Goal: Information Seeking & Learning: Learn about a topic

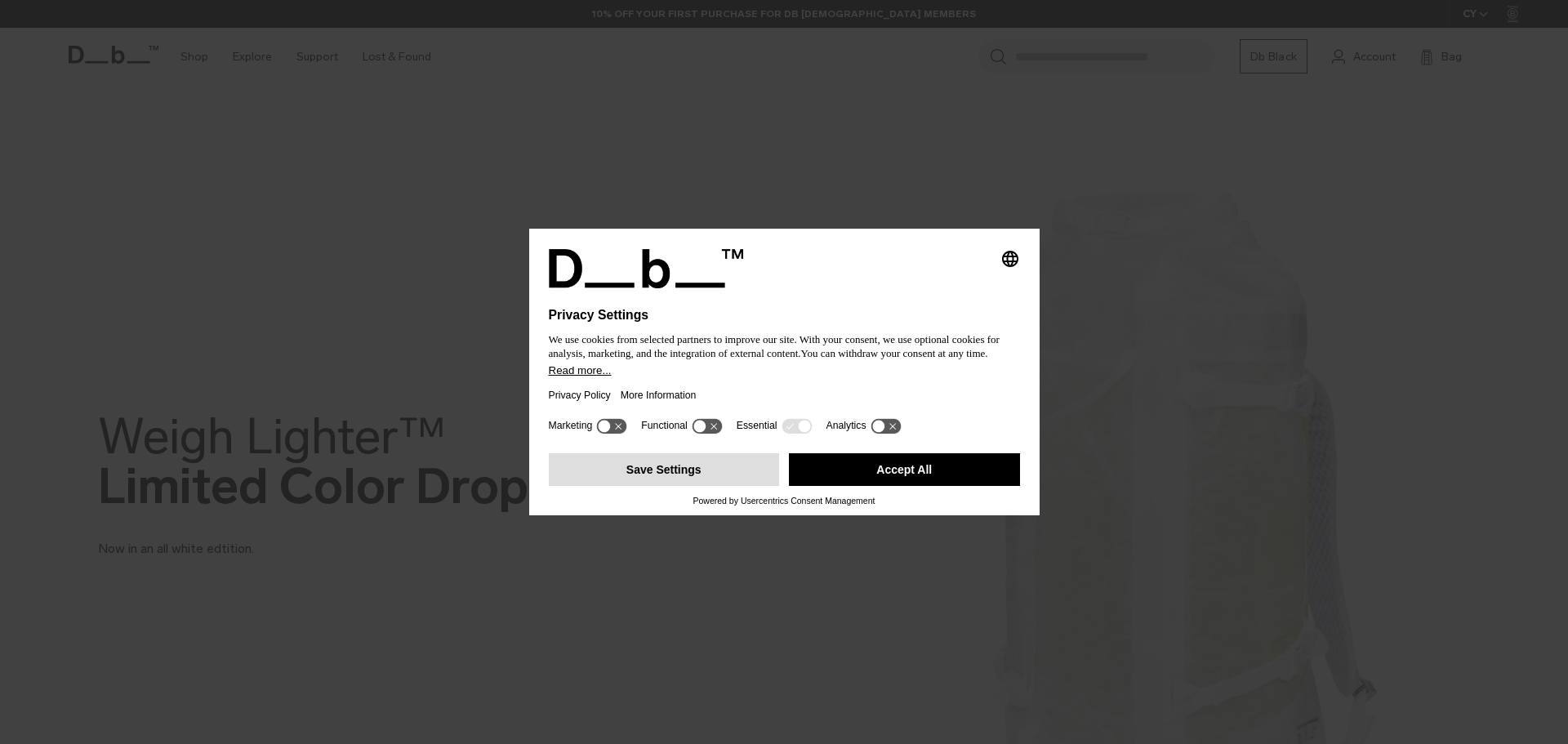
click at [695, 470] on button "Save Settings" at bounding box center [665, 470] width 231 height 32
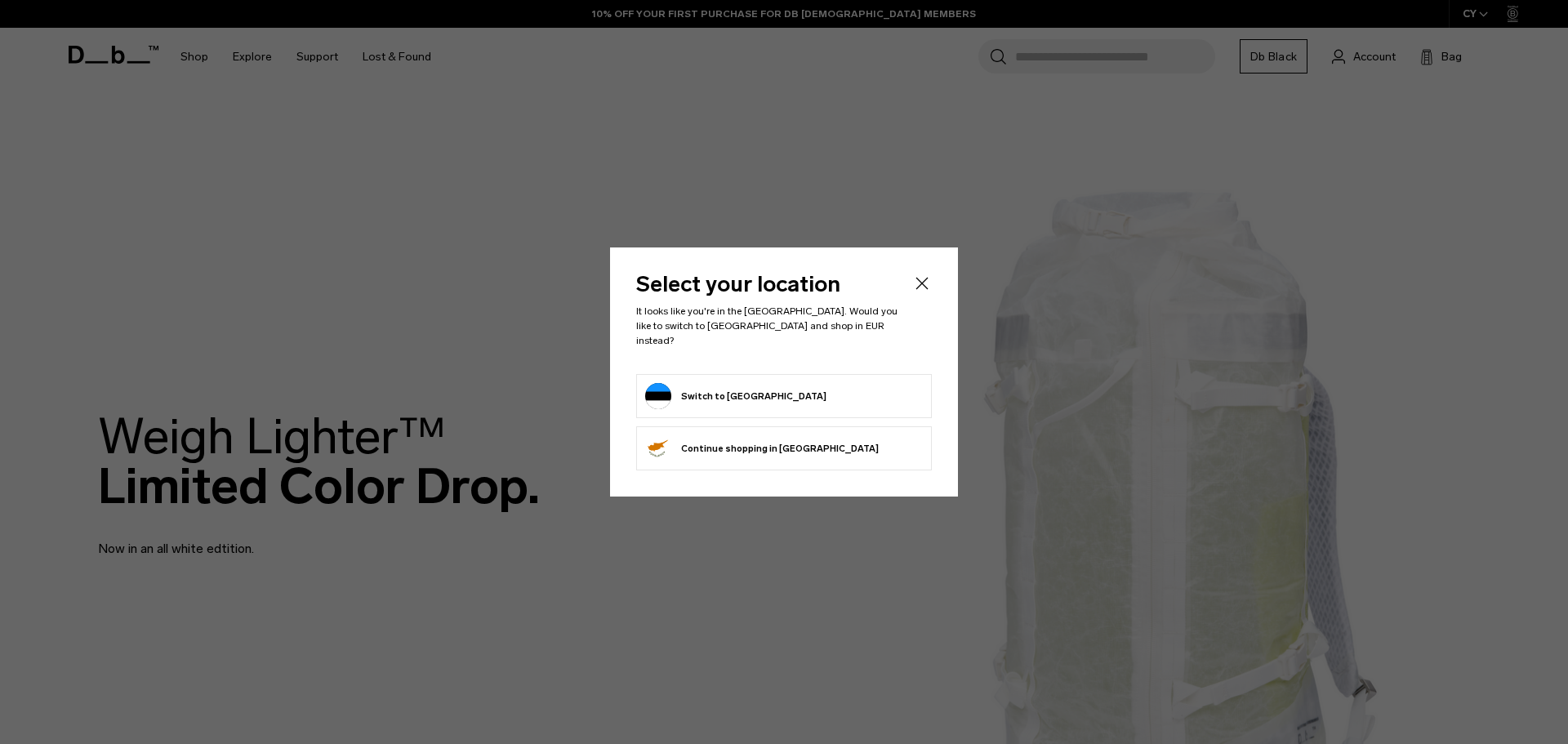
click at [702, 393] on button "Switch to [GEOGRAPHIC_DATA]" at bounding box center [736, 395] width 181 height 26
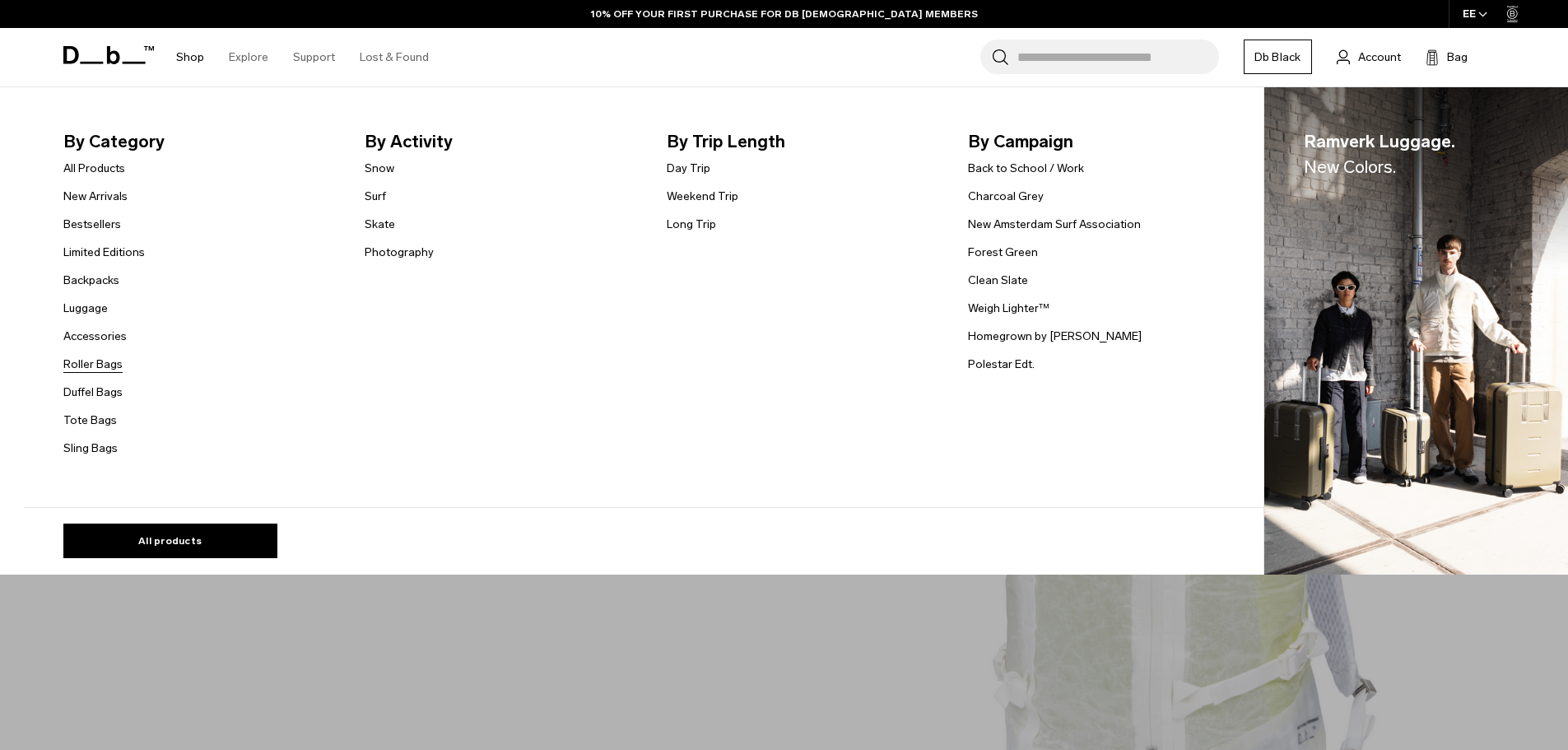
click at [109, 367] on link "Roller Bags" at bounding box center [93, 365] width 60 height 17
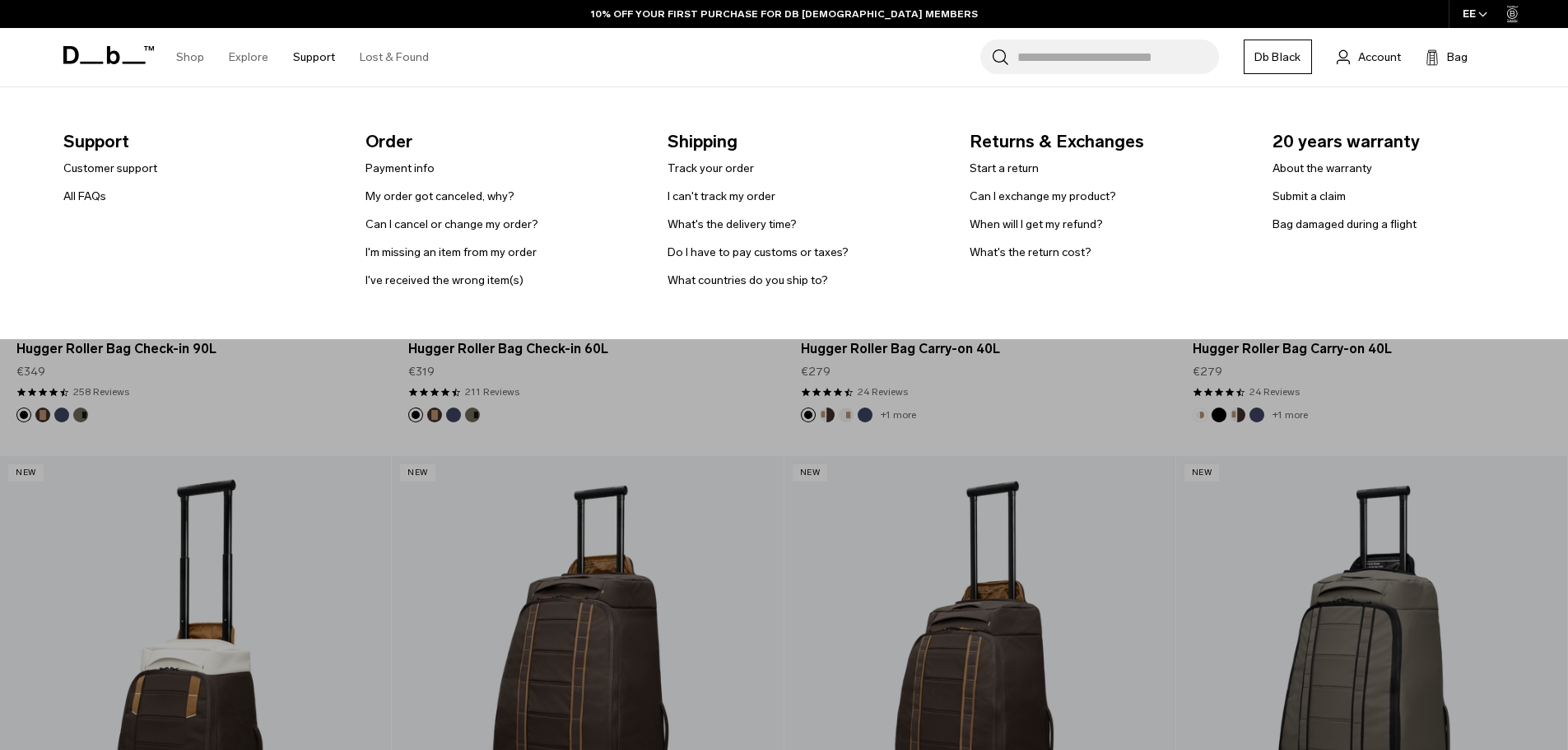
scroll to position [494, 0]
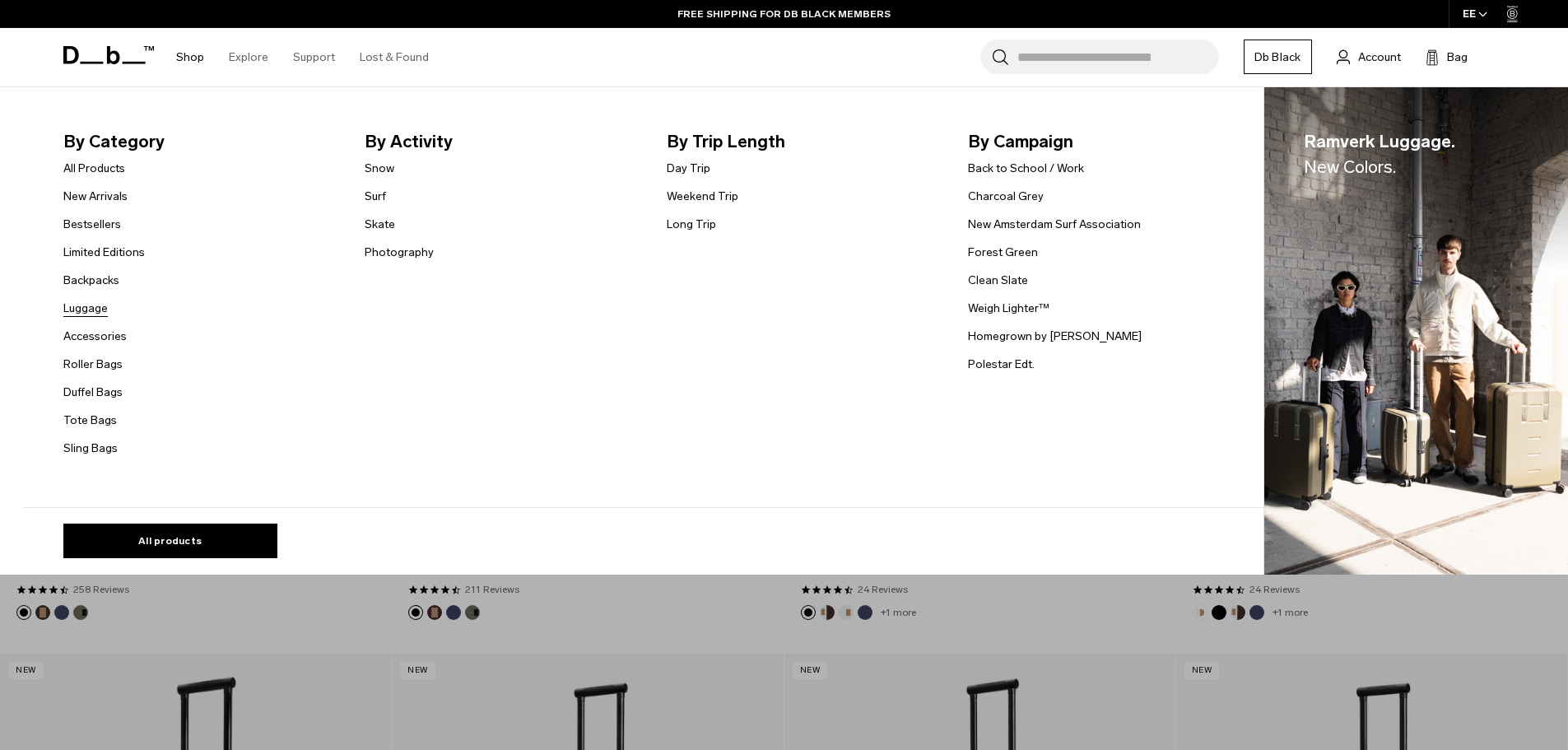
click at [96, 313] on link "Luggage" at bounding box center [86, 308] width 44 height 17
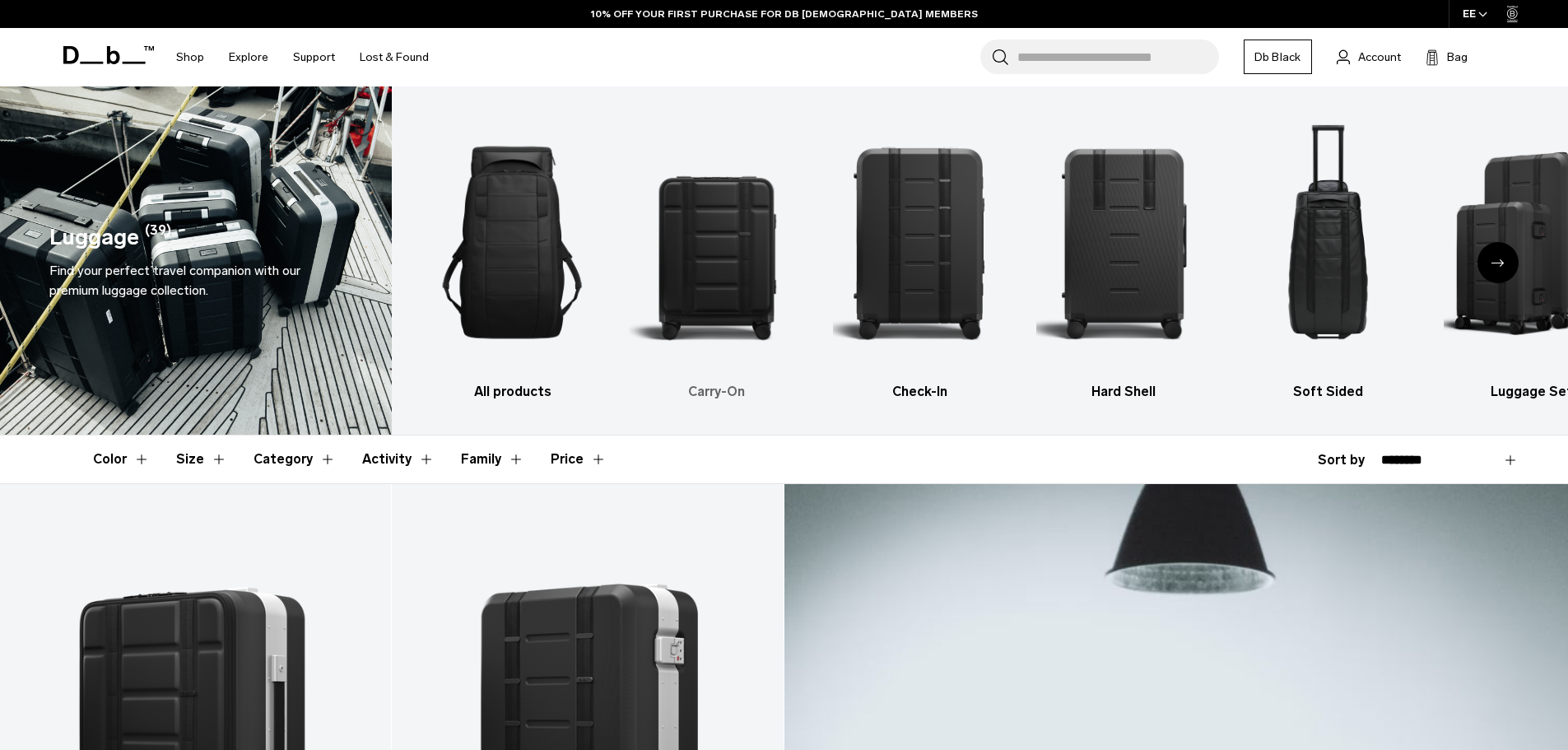
click at [746, 249] on img "2 / 6" at bounding box center [716, 242] width 175 height 263
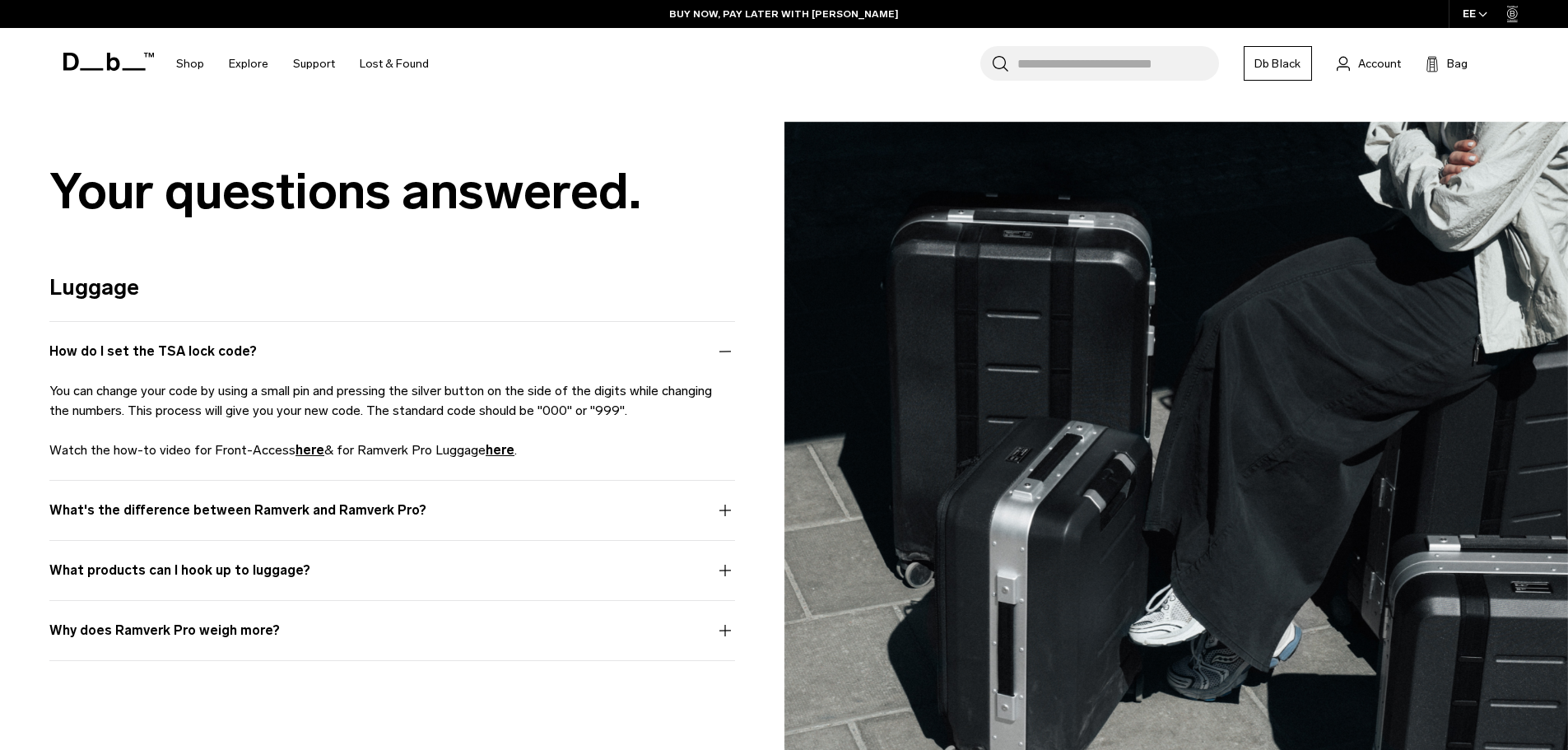
scroll to position [2964, 0]
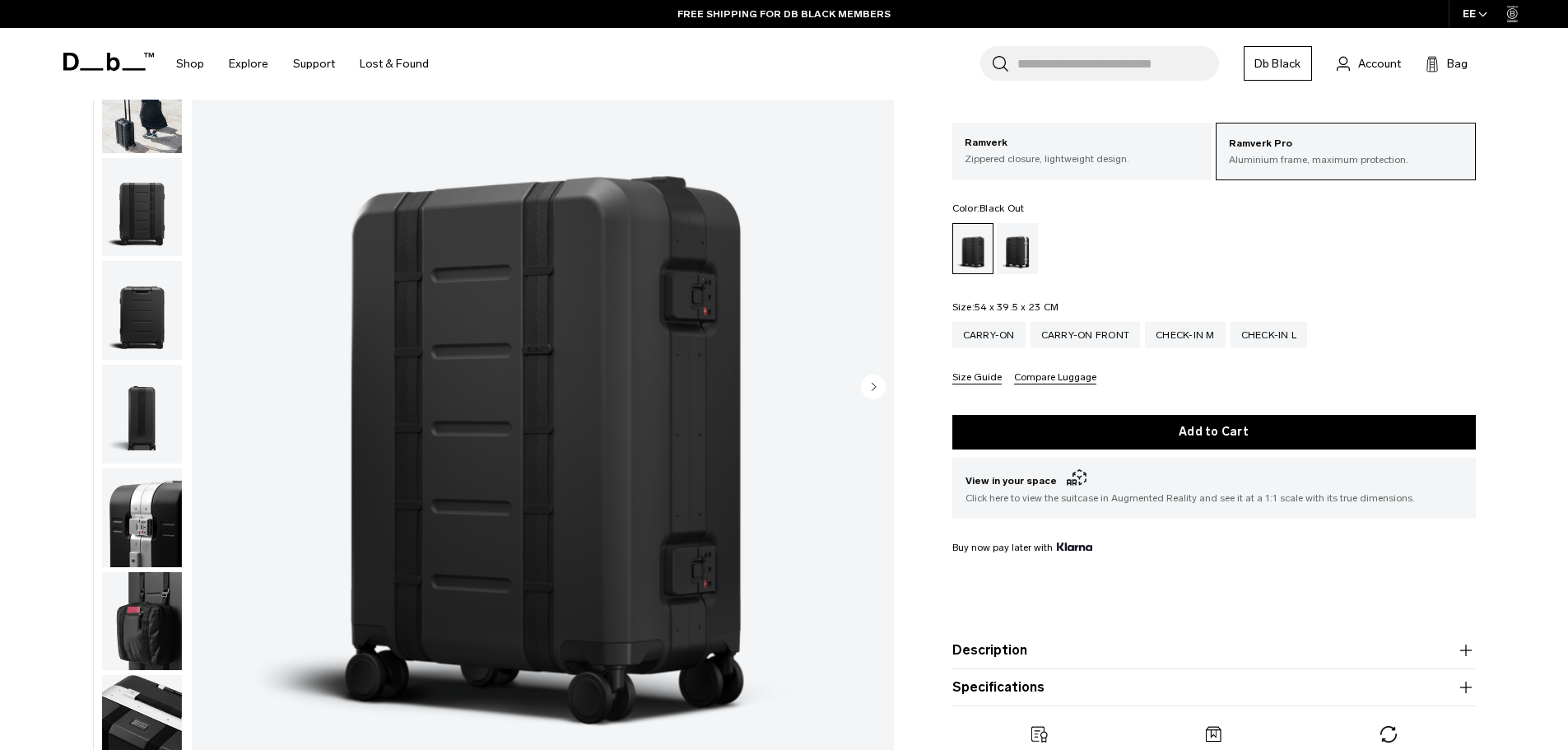
scroll to position [165, 0]
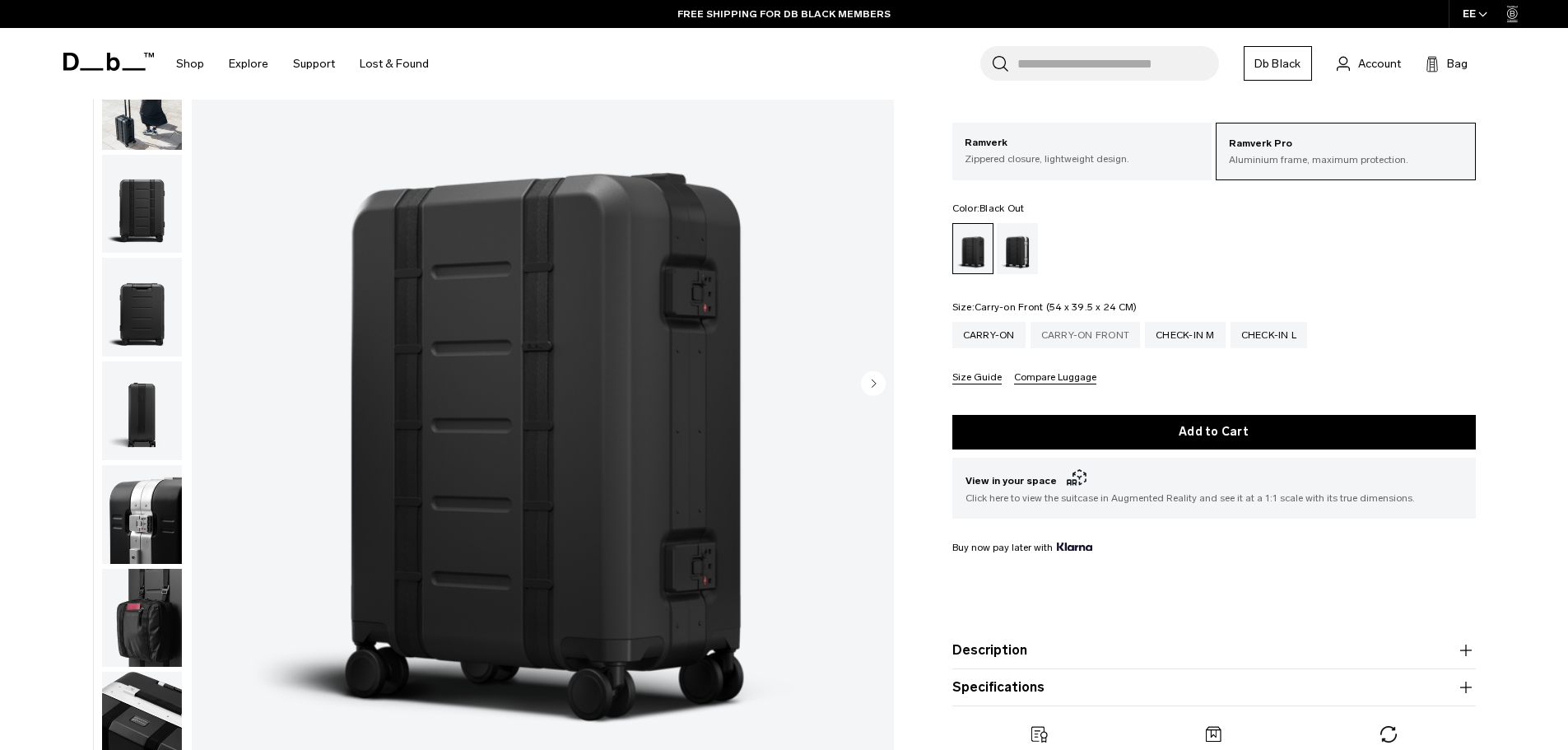
click at [1092, 334] on div "Carry-on Front" at bounding box center [1086, 334] width 111 height 26
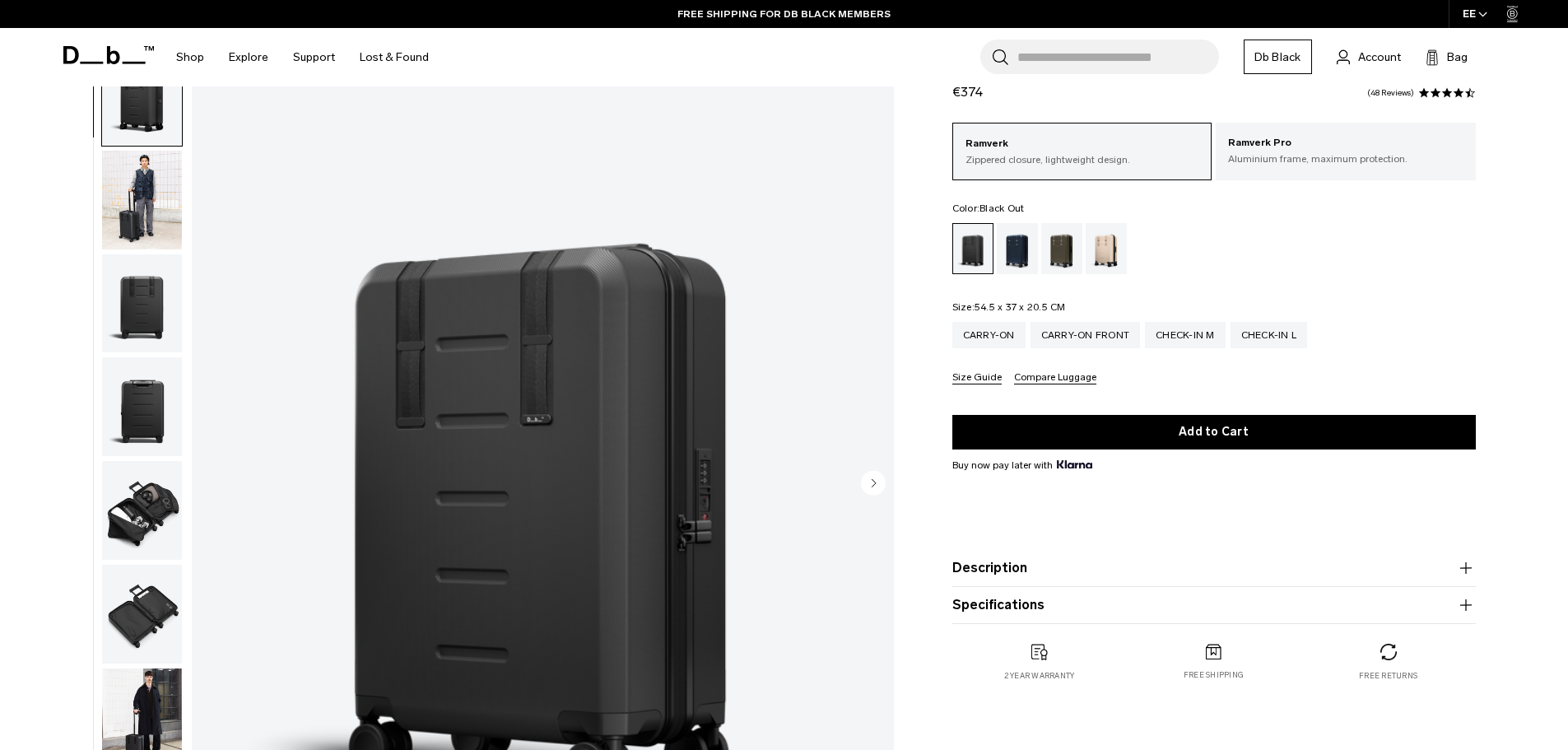
scroll to position [165, 0]
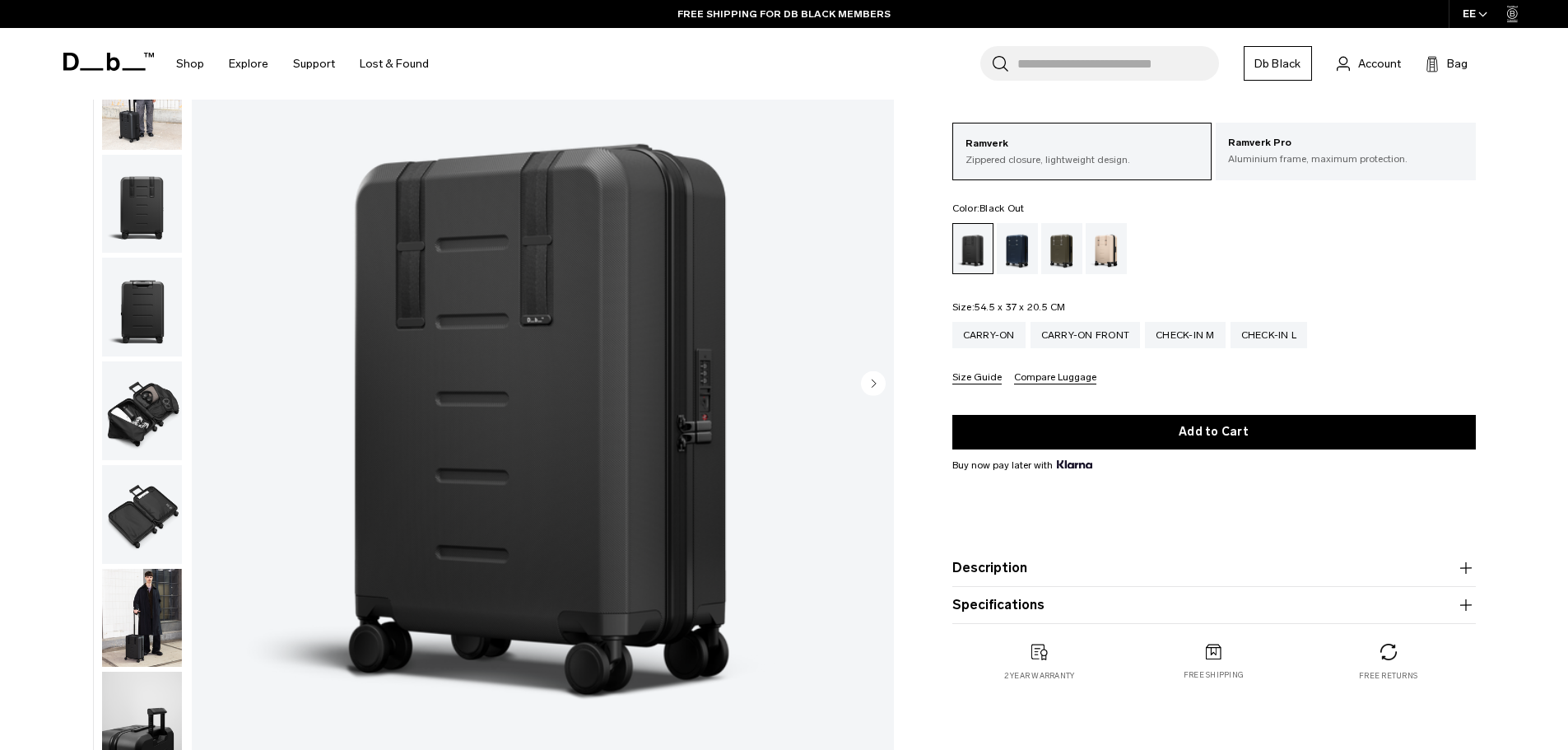
click at [131, 613] on img "button" at bounding box center [141, 618] width 80 height 99
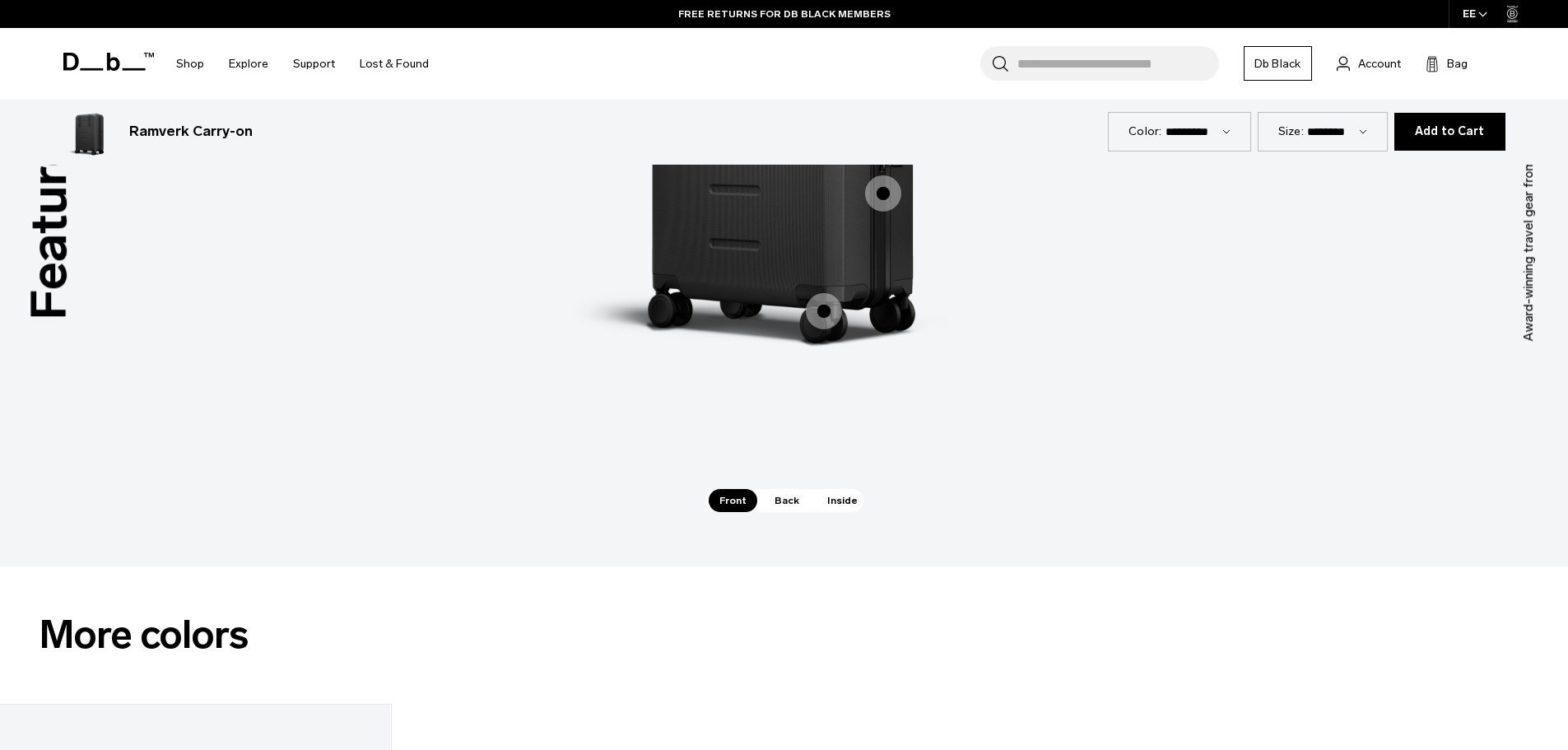
scroll to position [1729, 0]
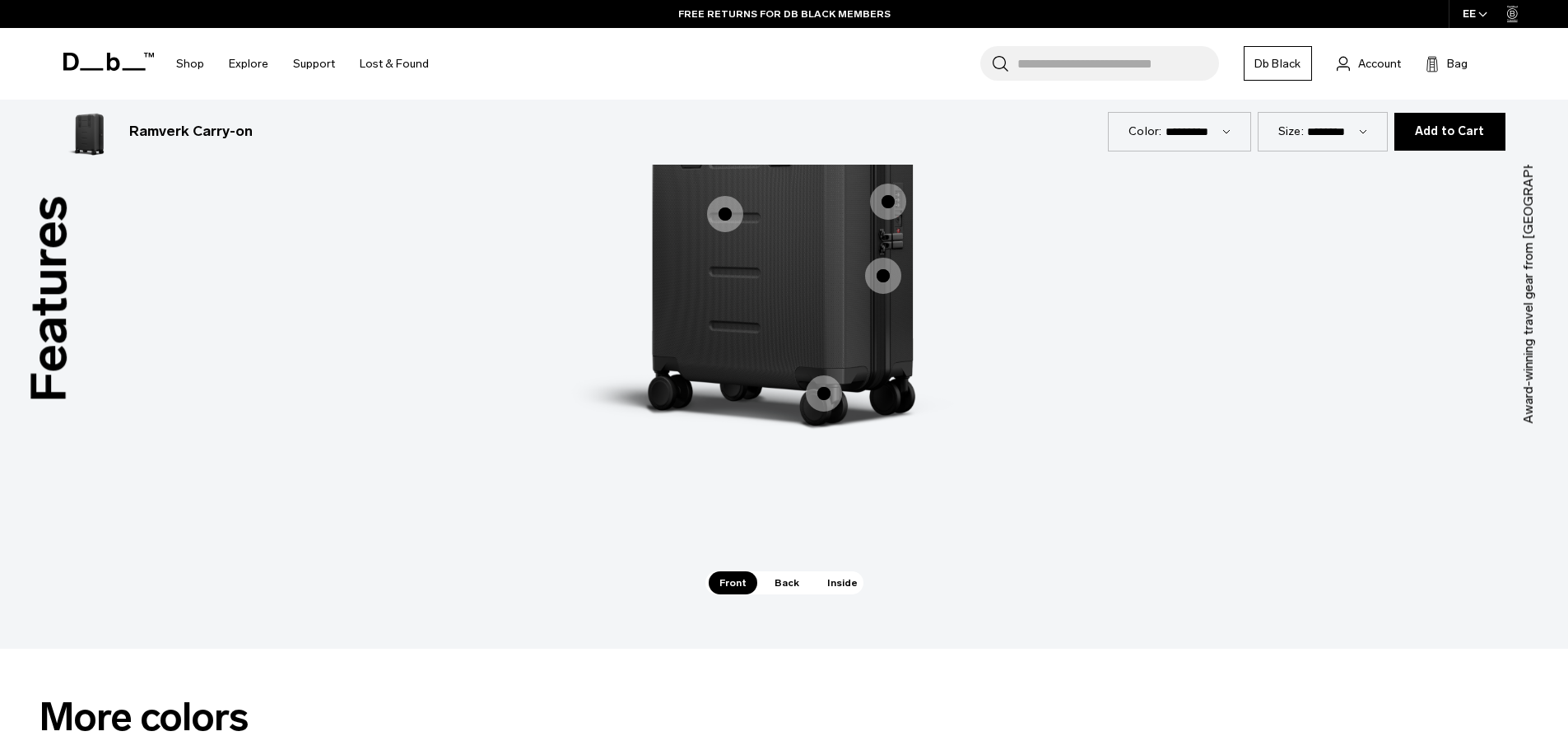
click at [826, 570] on div "Hook-Up System™ Hook-Up System™ 50mm Ultra-Silent 360 Hinomoto Wheels 50mm Ultr…" at bounding box center [784, 249] width 494 height 644
click at [831, 583] on span "Inside" at bounding box center [843, 583] width 52 height 23
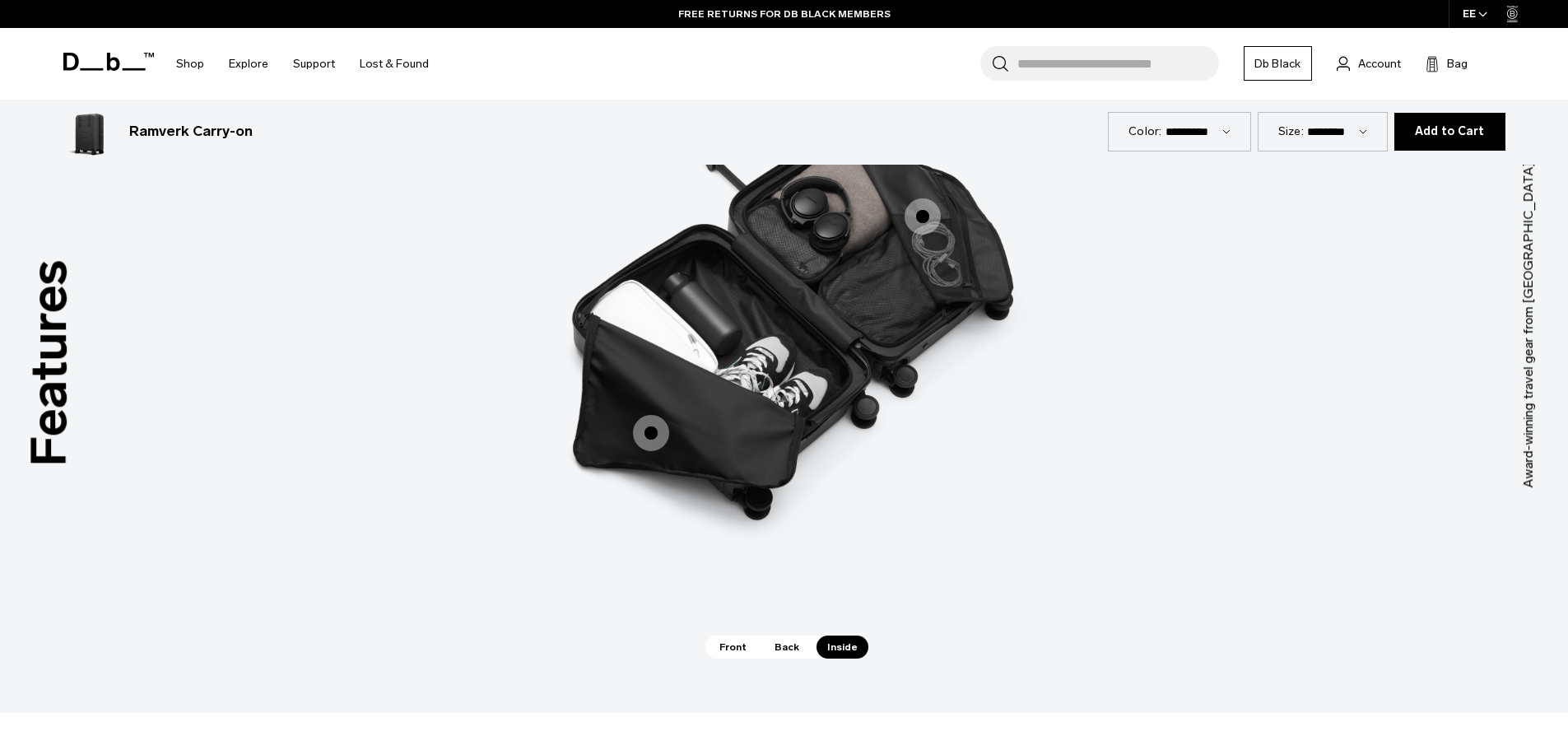
scroll to position [1565, 0]
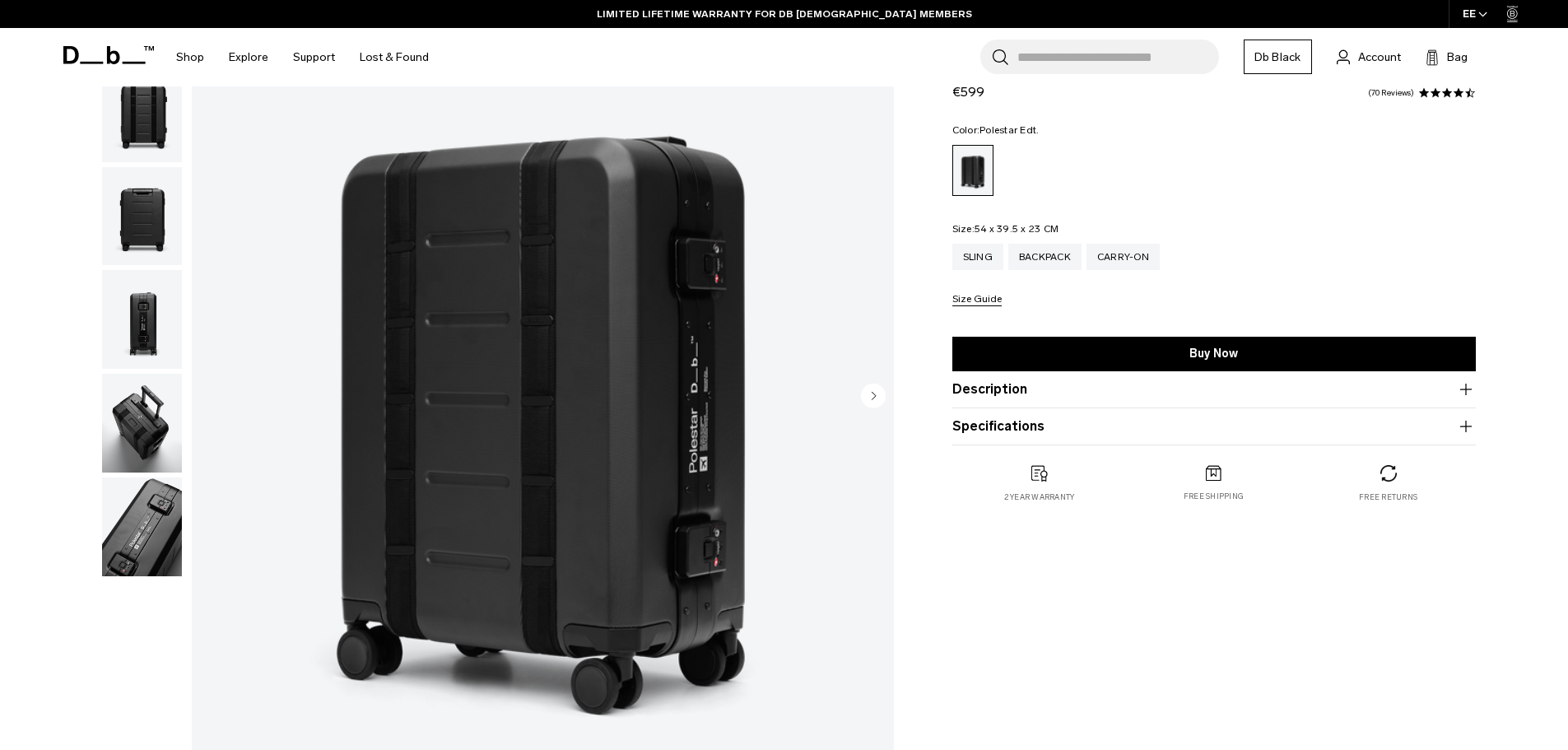
scroll to position [247, 0]
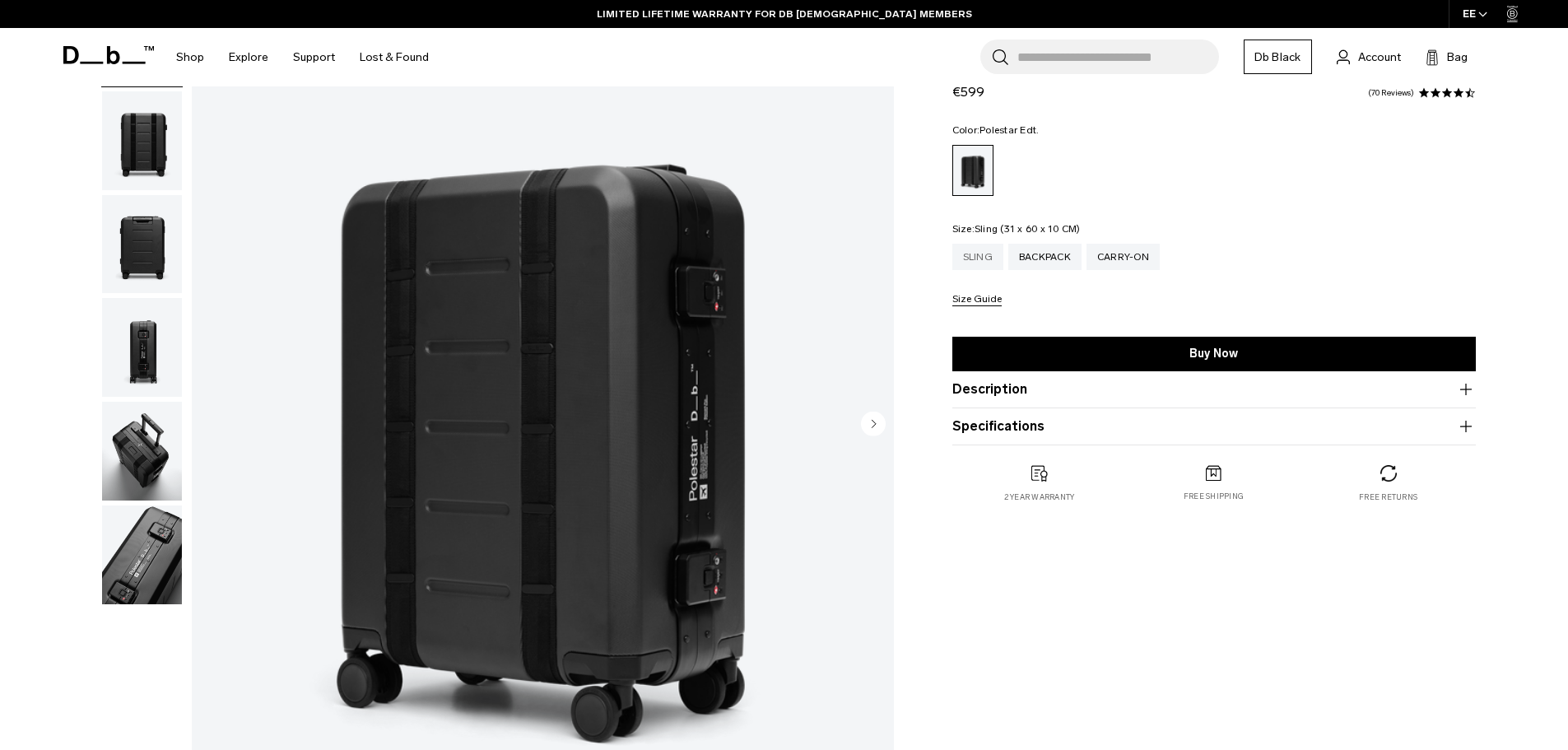
click at [972, 261] on div "Sling" at bounding box center [978, 256] width 51 height 26
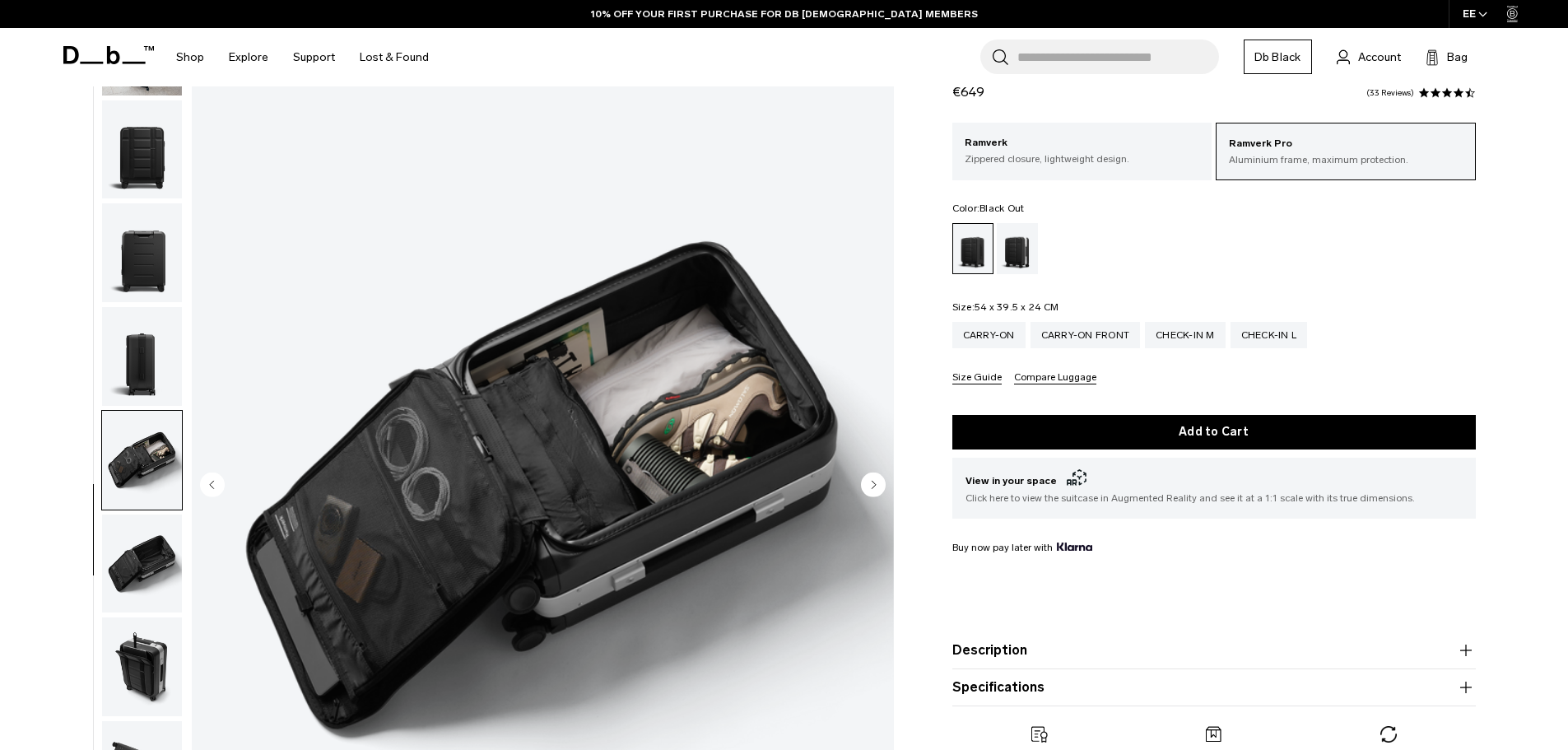
scroll to position [83, 0]
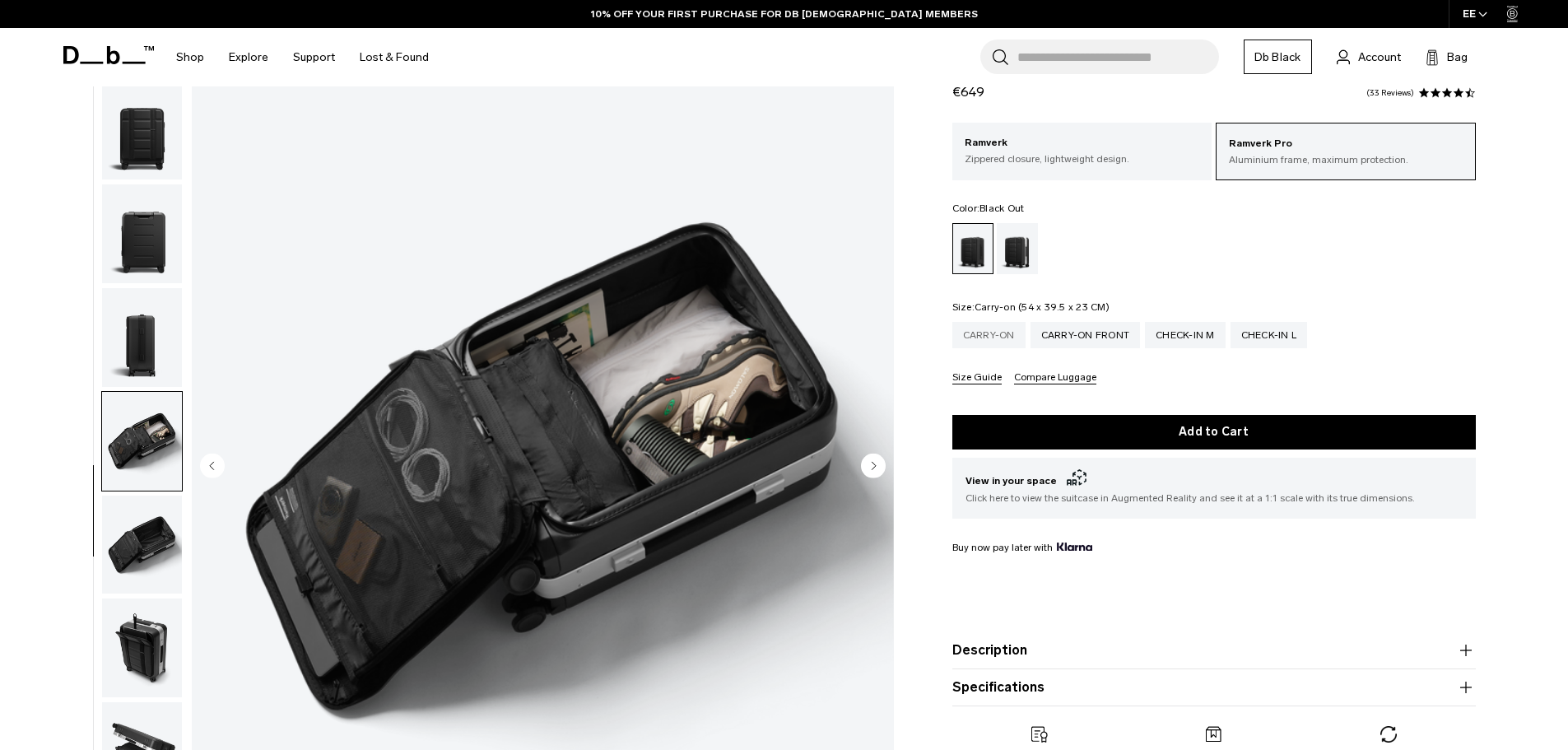
click at [988, 334] on div "Carry-on" at bounding box center [990, 334] width 73 height 26
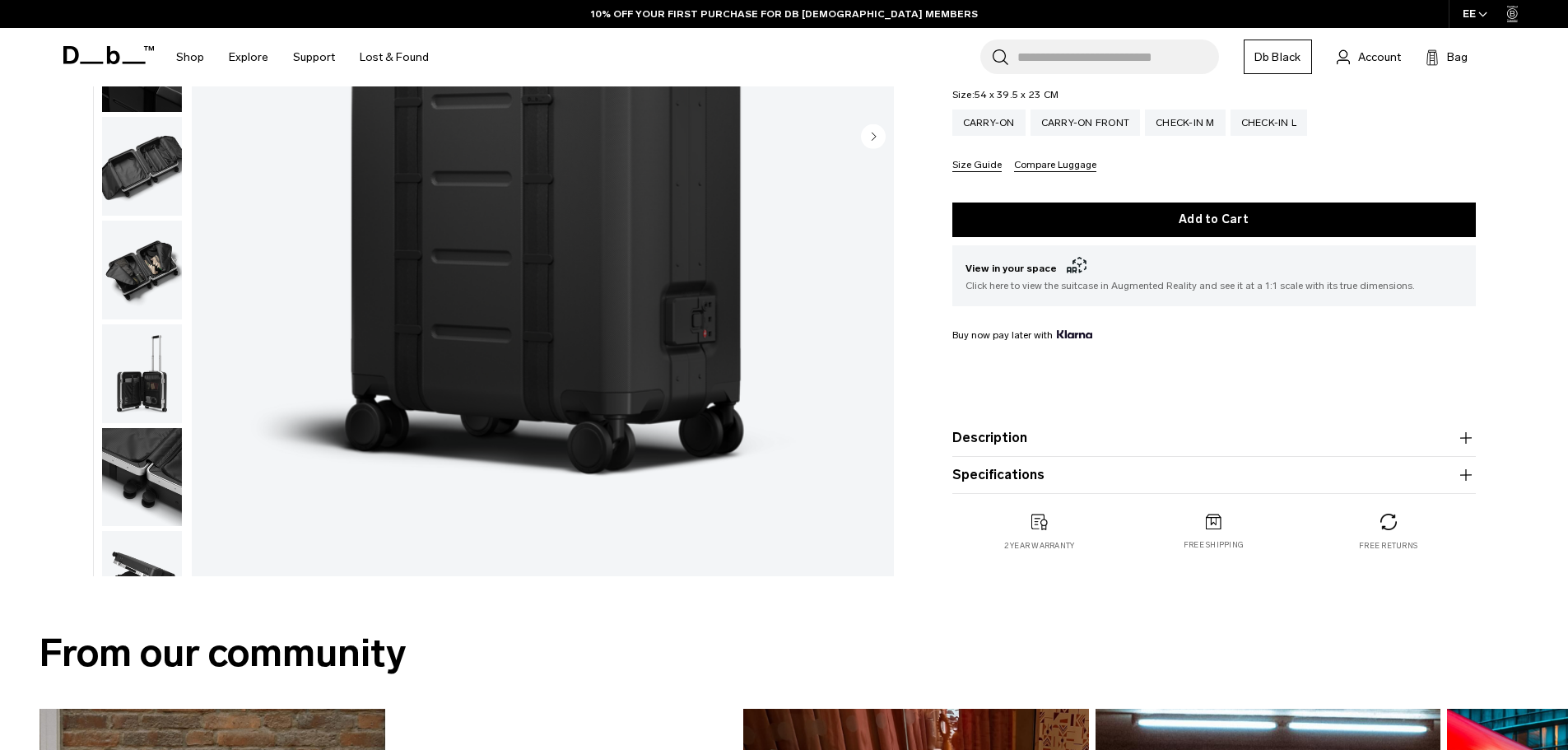
click at [145, 273] on img "button" at bounding box center [141, 270] width 80 height 99
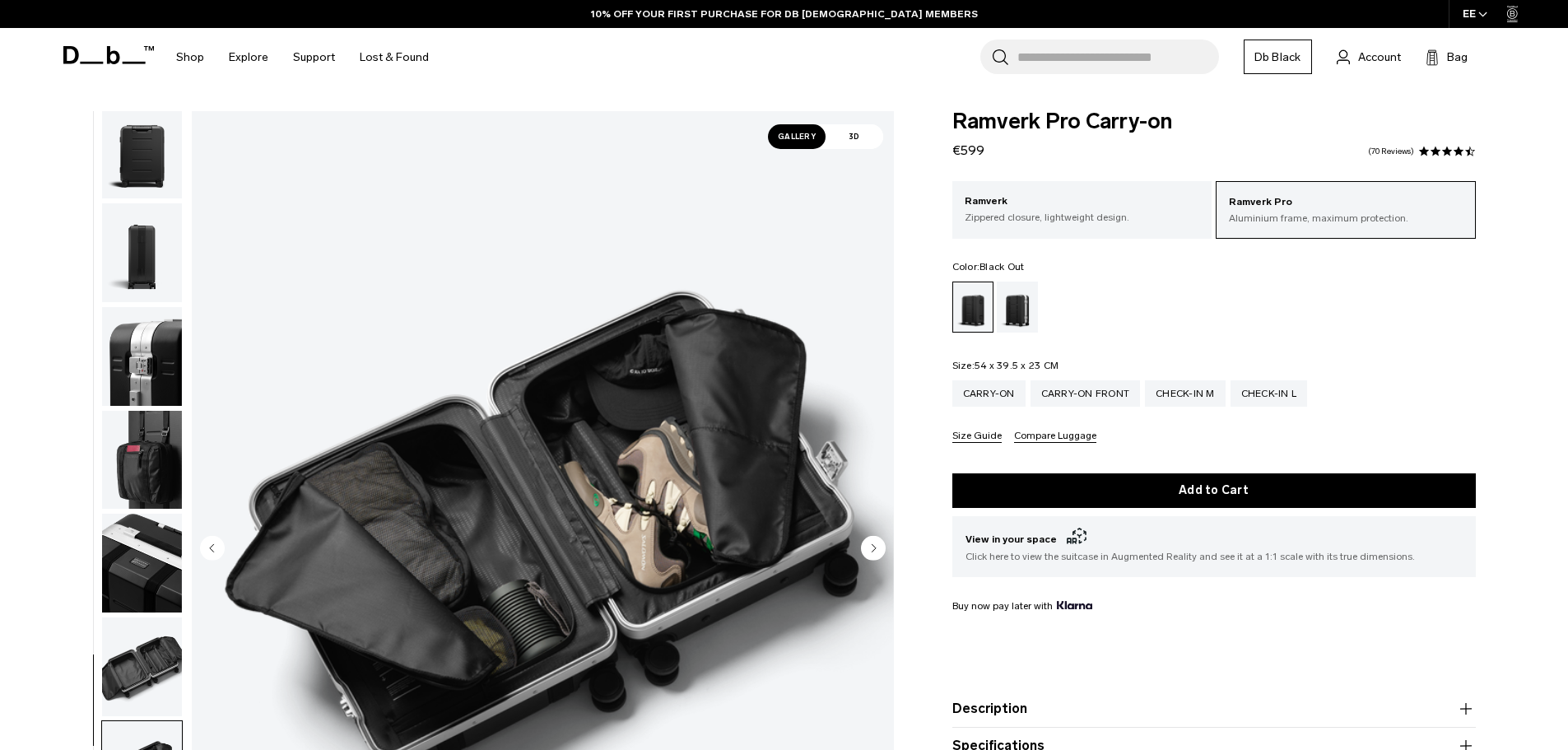
scroll to position [83, 0]
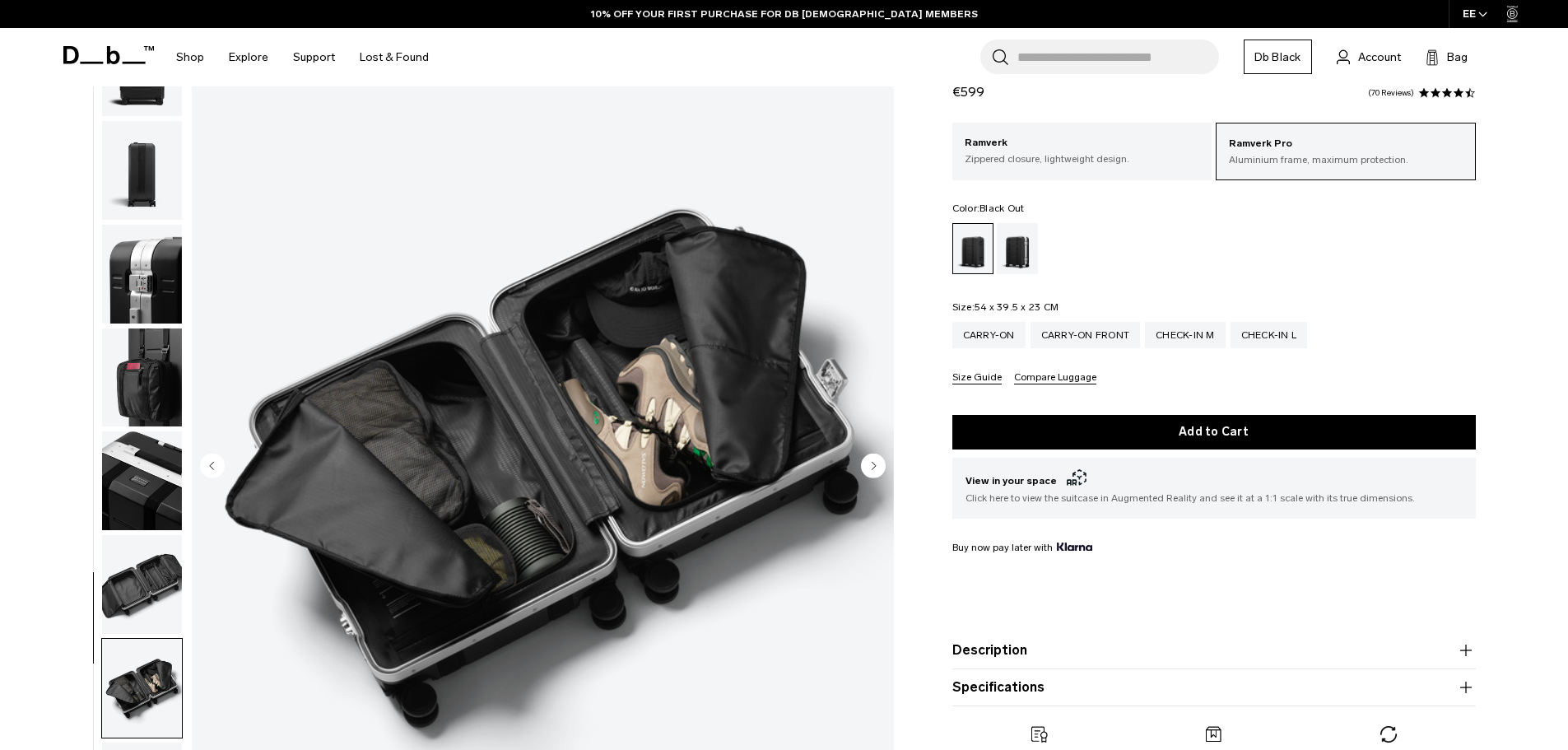
click at [967, 252] on div "Black Out" at bounding box center [973, 248] width 40 height 49
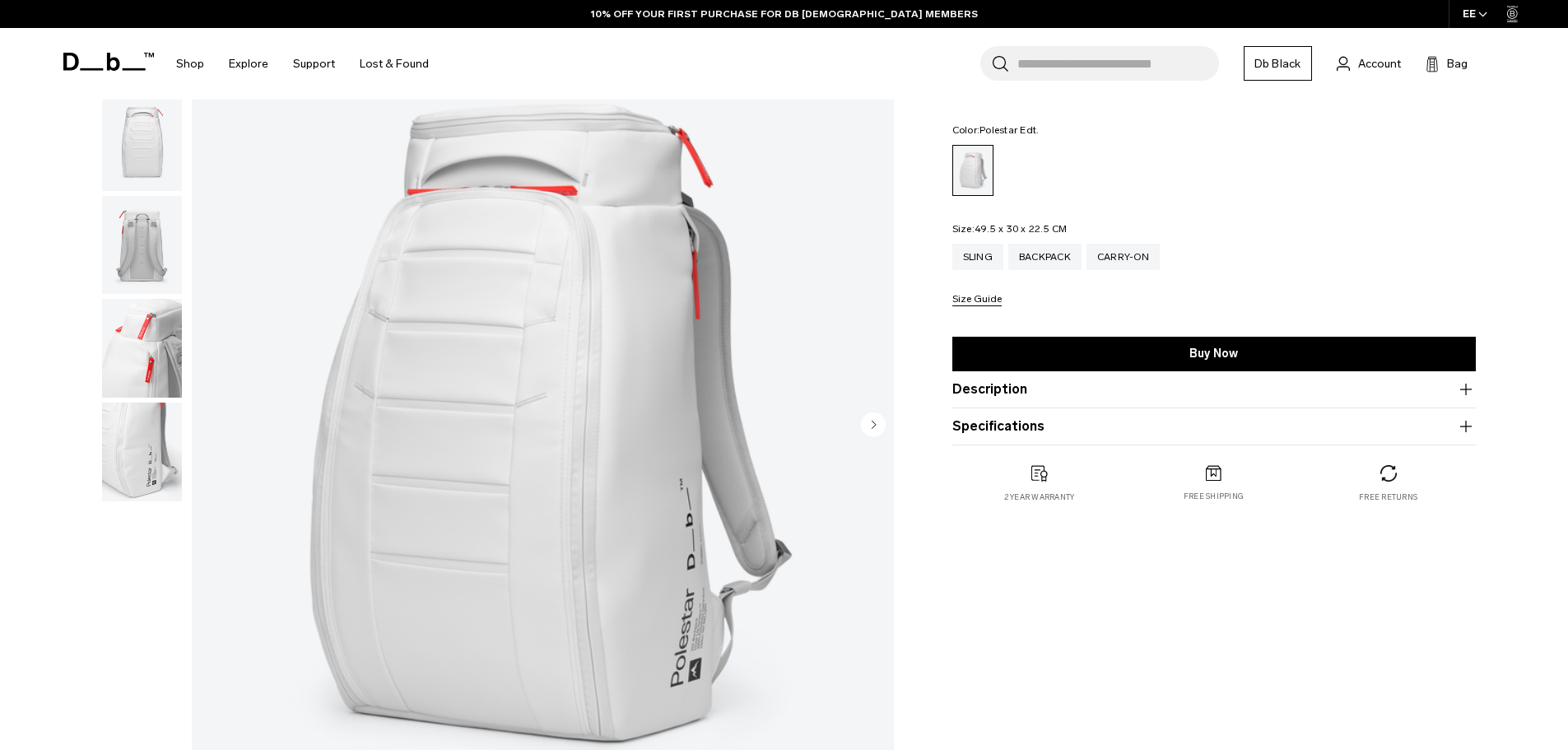
click at [144, 344] on img "button" at bounding box center [141, 348] width 80 height 99
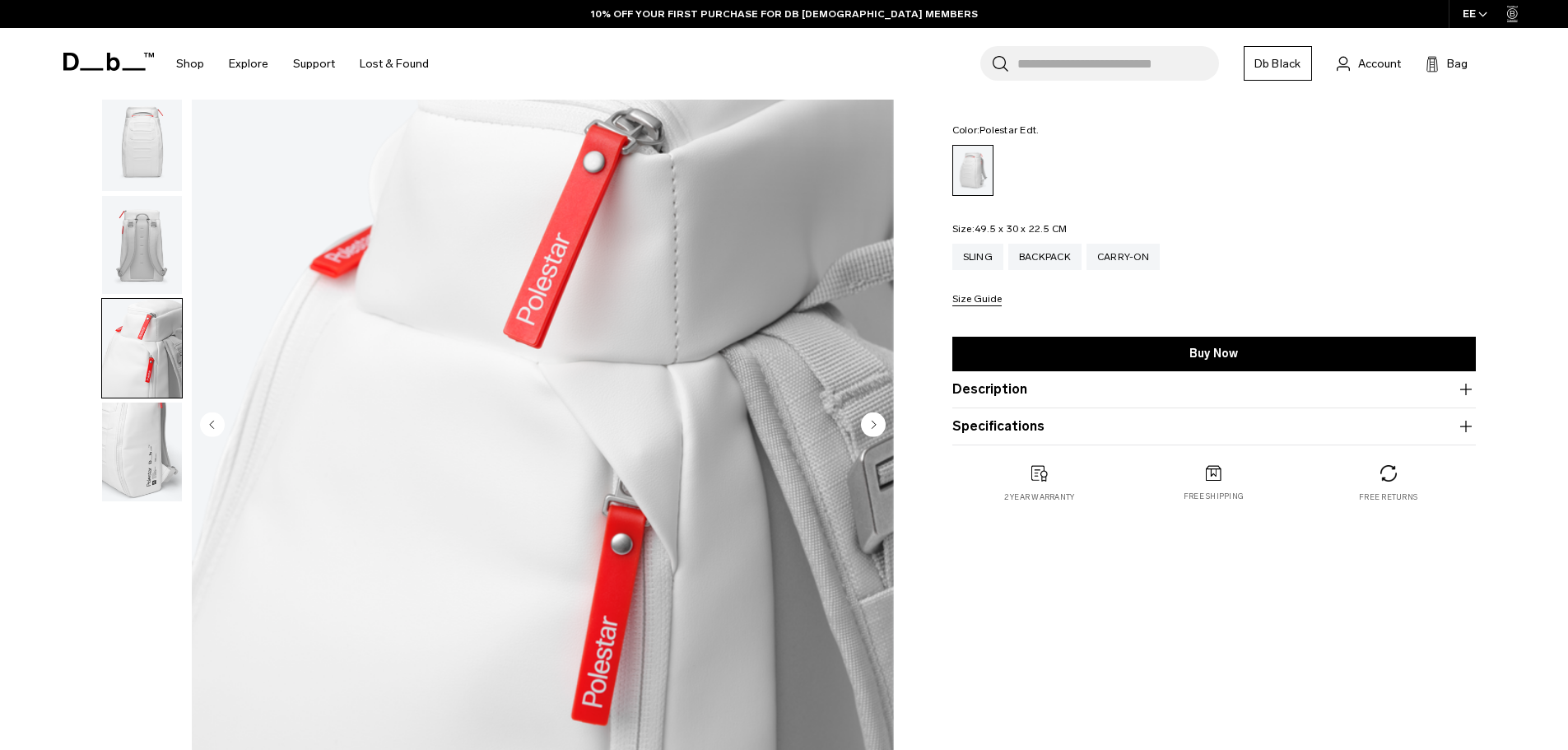
click at [143, 444] on img "button" at bounding box center [141, 452] width 80 height 99
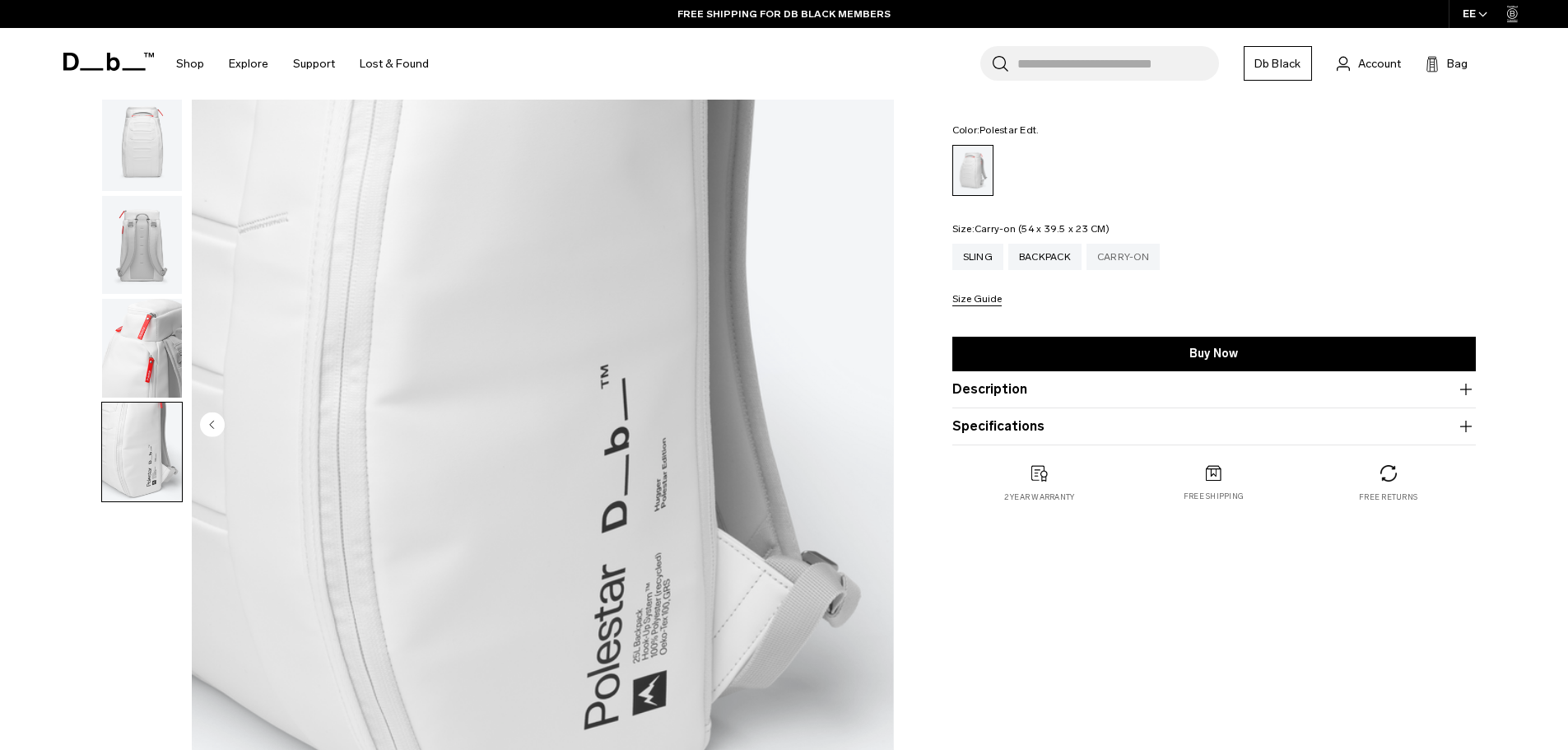
click at [1127, 260] on div "Carry-on" at bounding box center [1123, 256] width 73 height 26
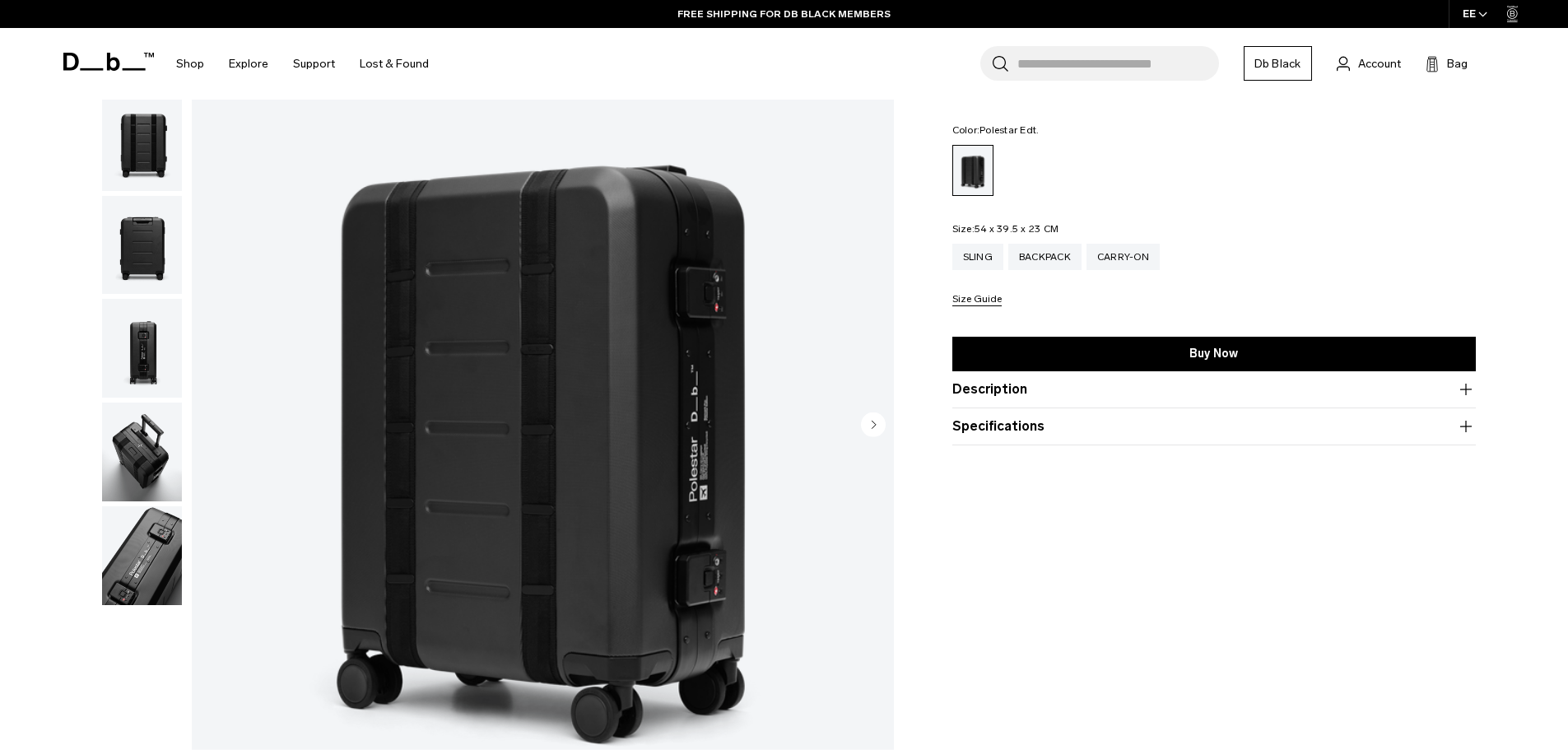
click at [604, 365] on img "1 / 6" at bounding box center [543, 426] width 703 height 877
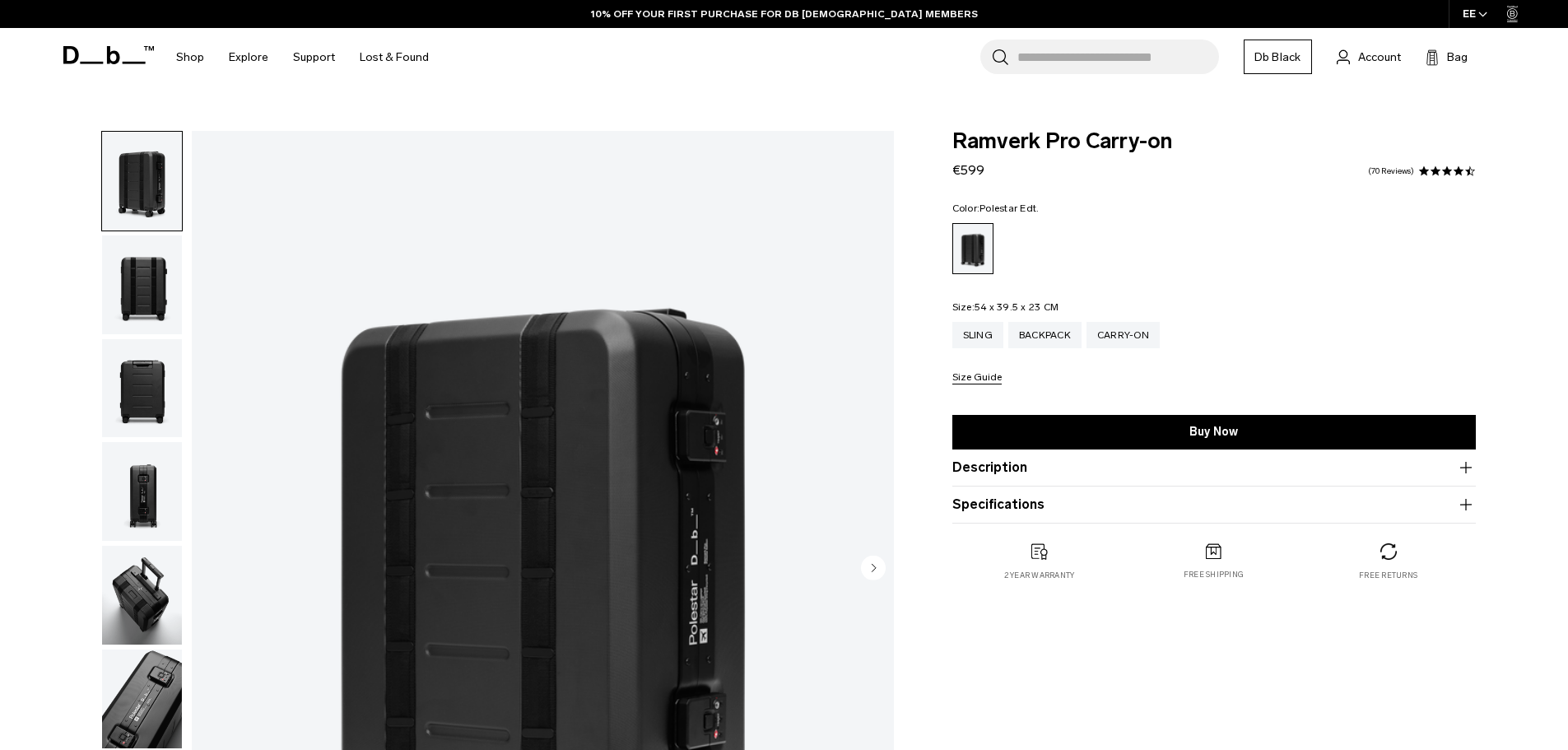
scroll to position [165, 0]
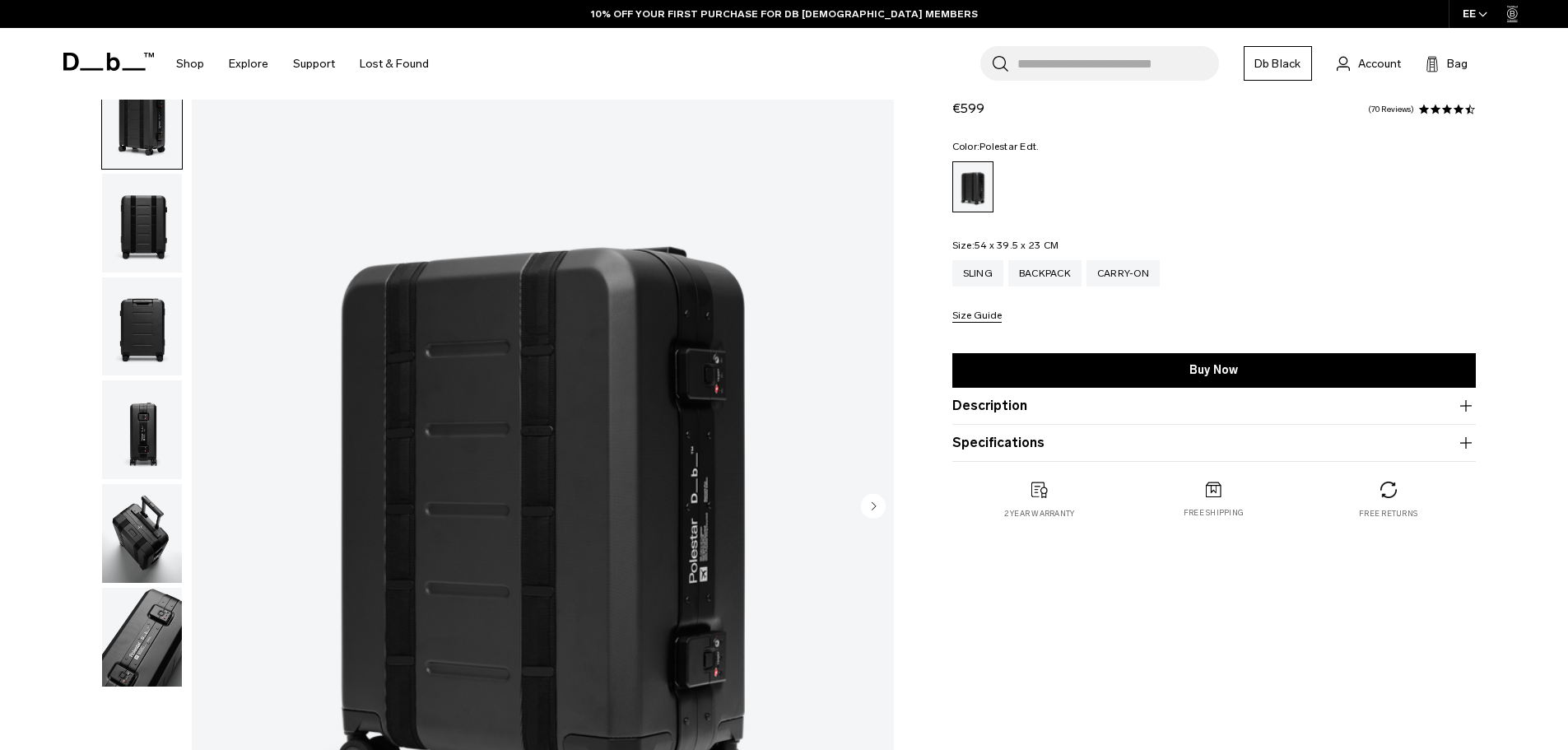
click at [596, 418] on img "1 / 6" at bounding box center [543, 507] width 703 height 877
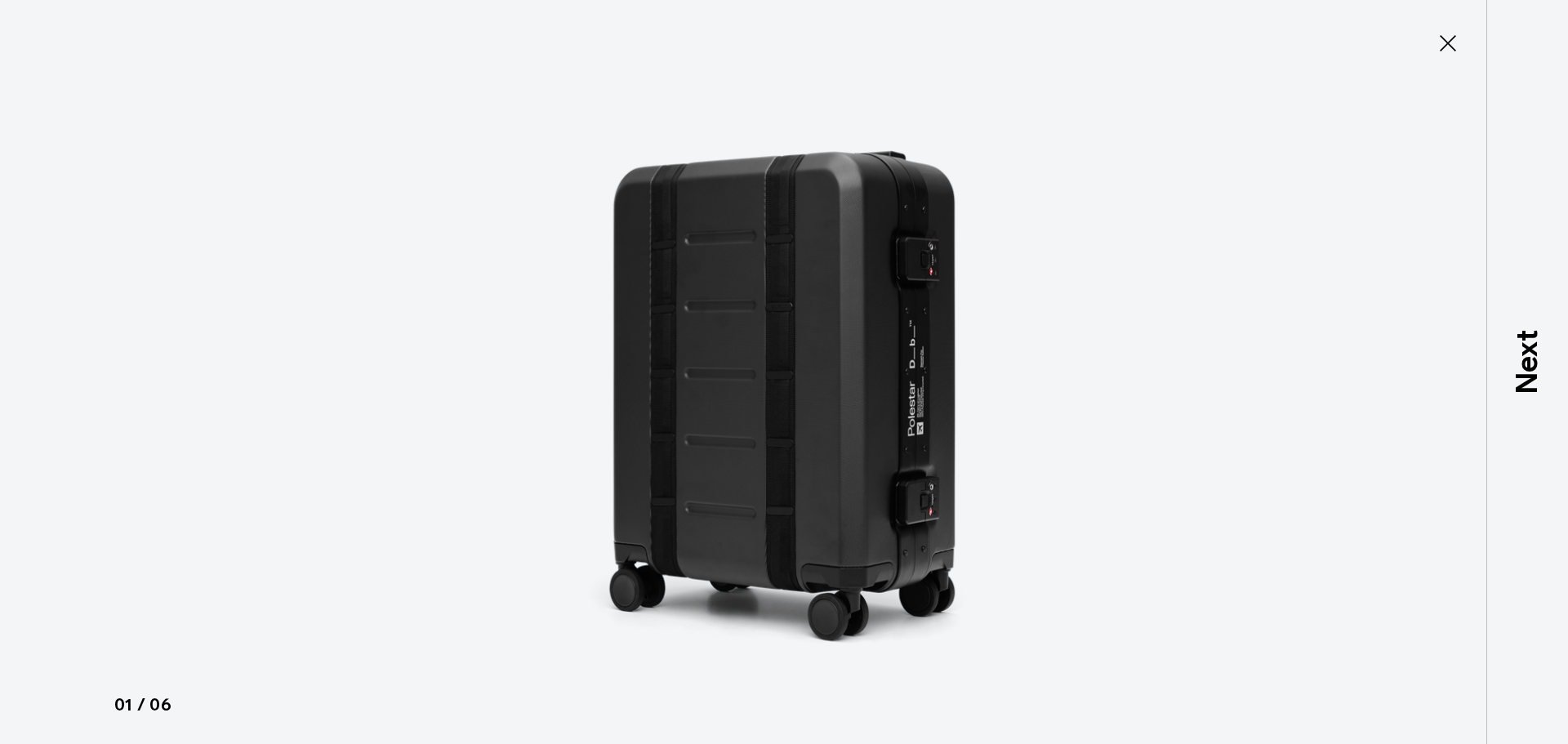
type button "Close"
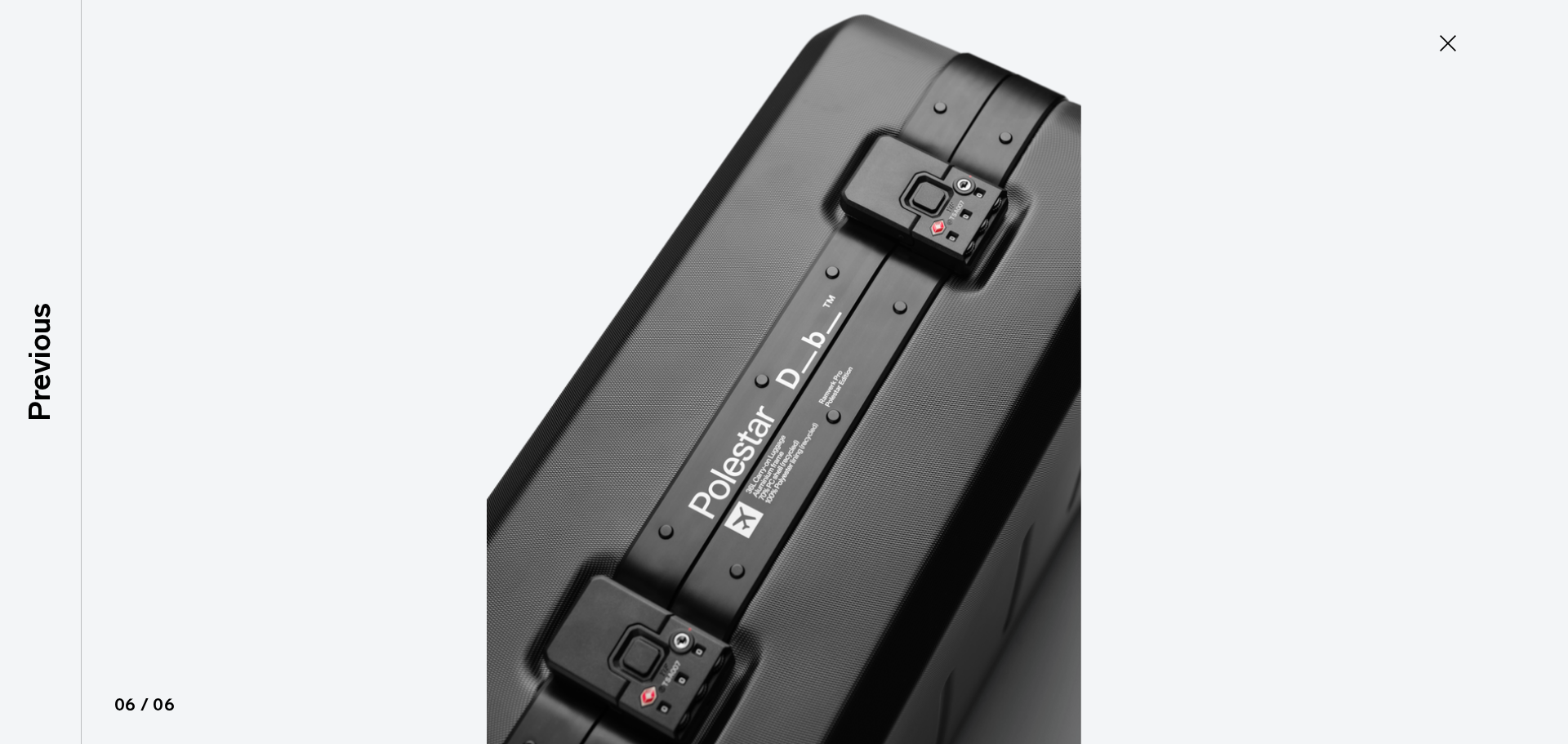
click at [1437, 40] on icon at bounding box center [1448, 43] width 26 height 26
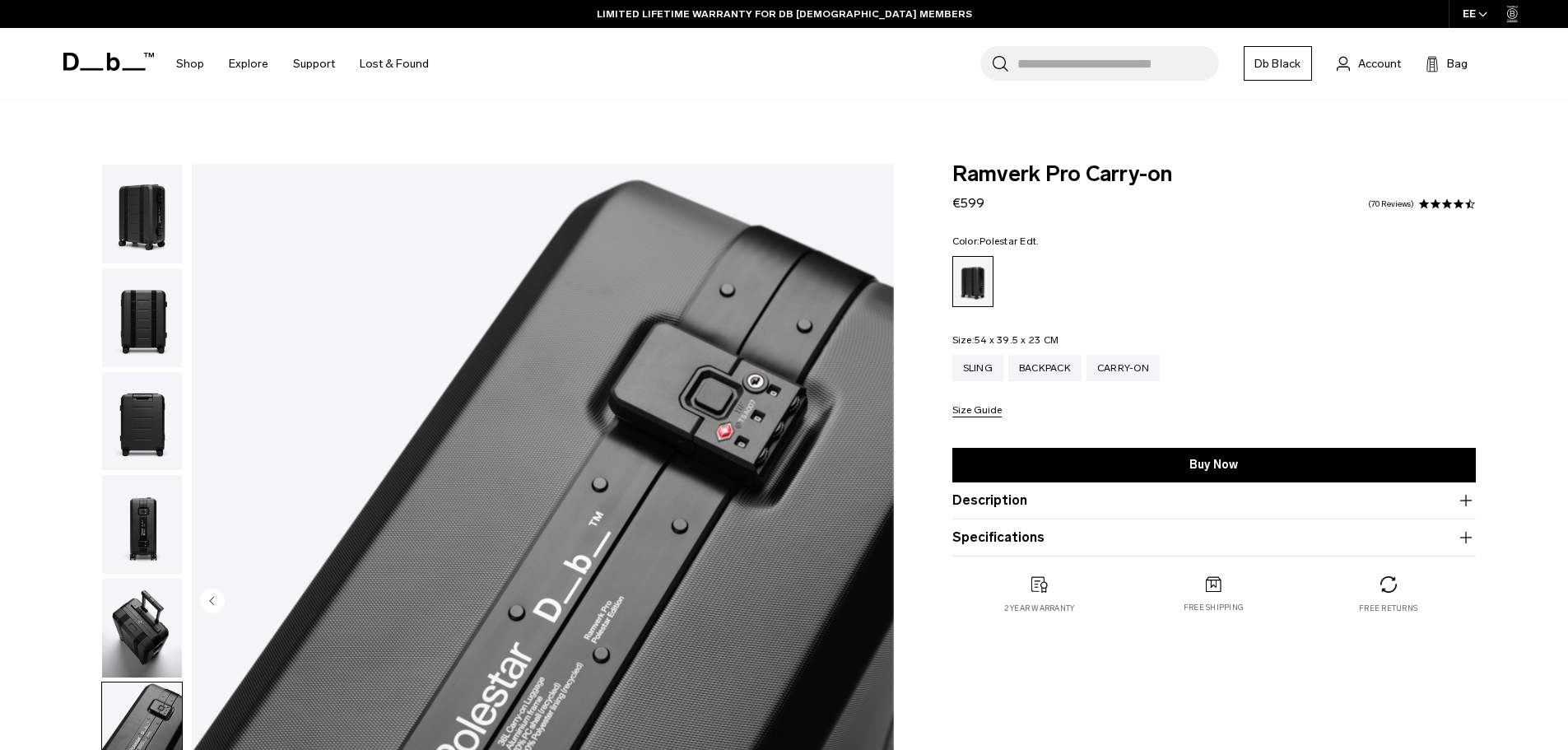
scroll to position [0, 0]
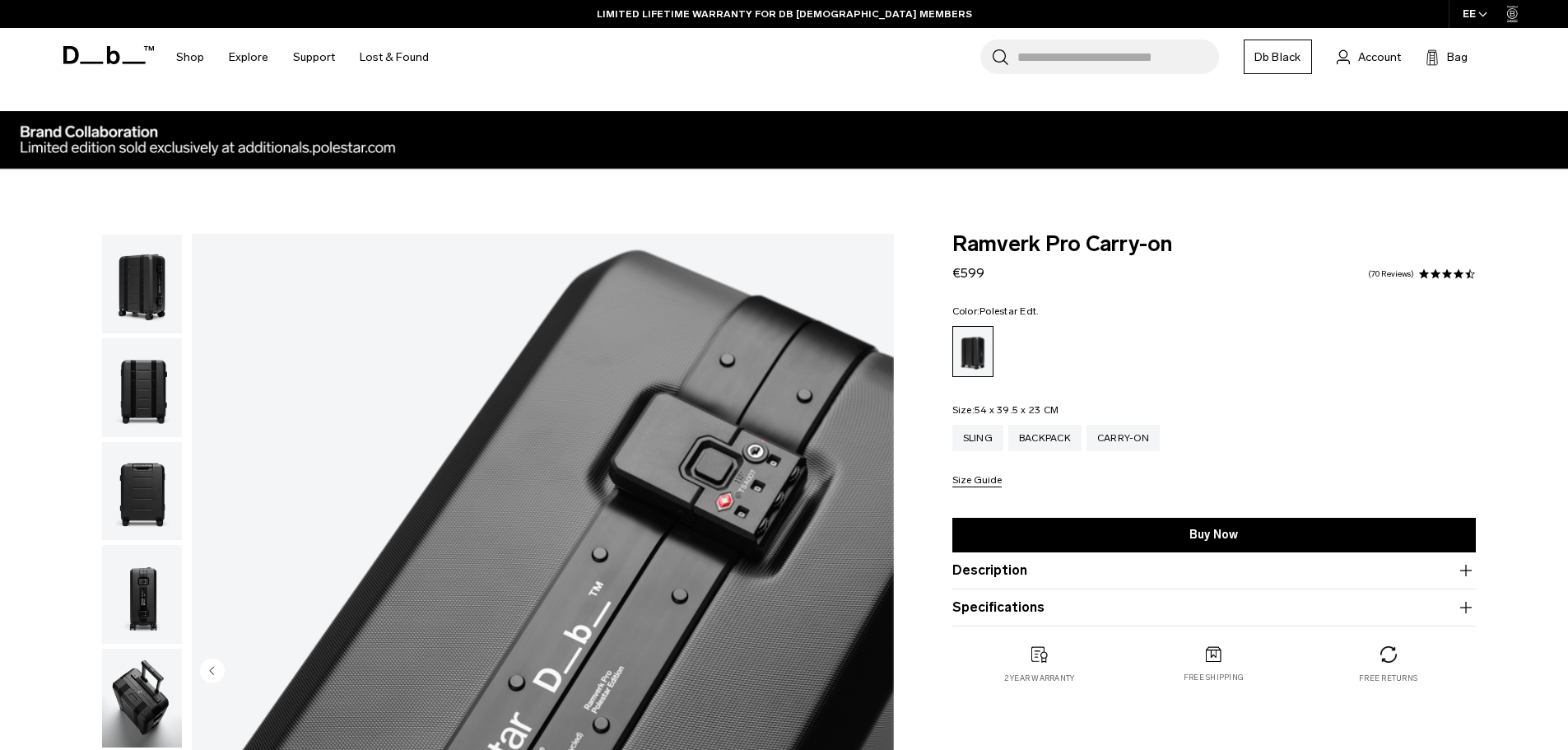
click at [136, 289] on img "button" at bounding box center [141, 284] width 80 height 99
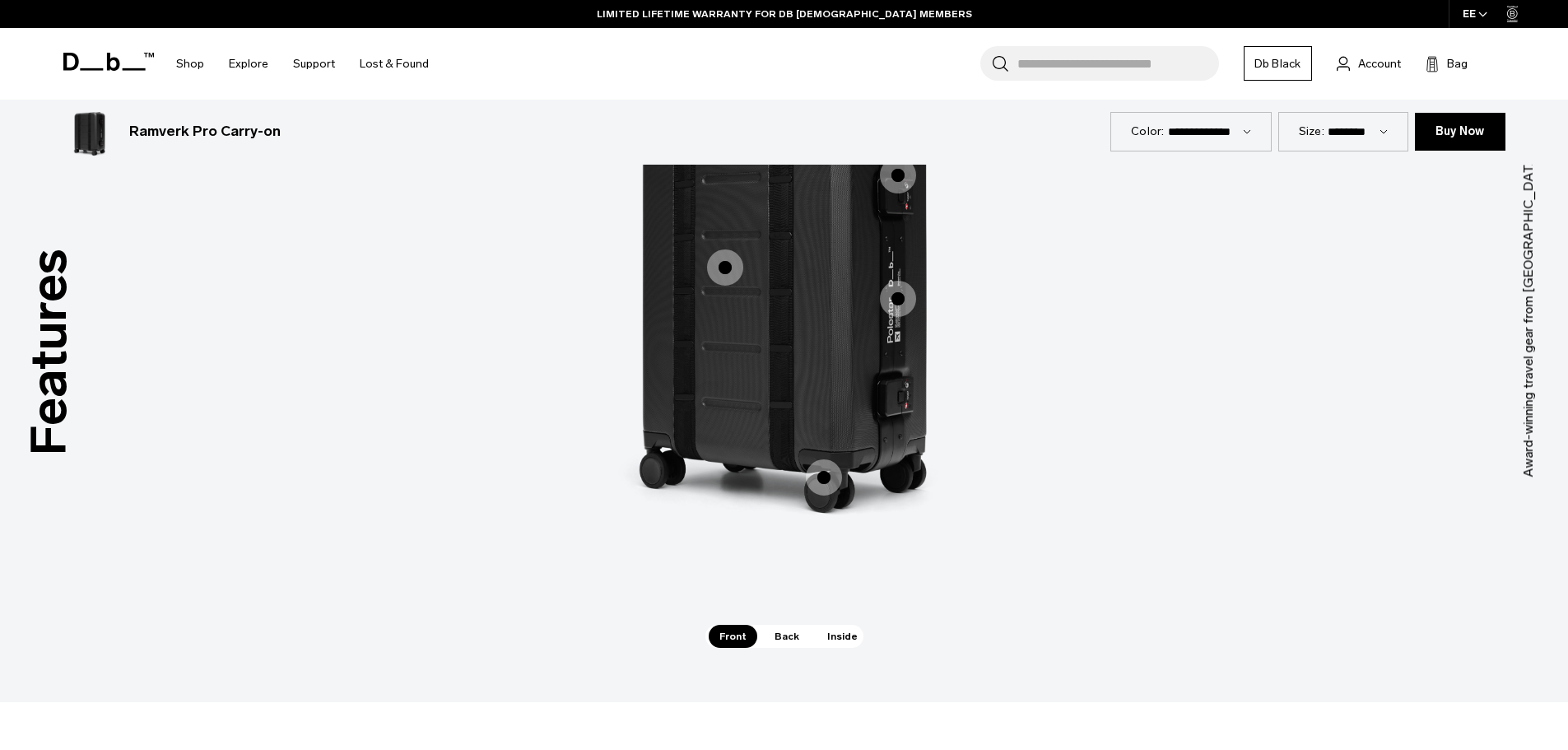
scroll to position [2553, 0]
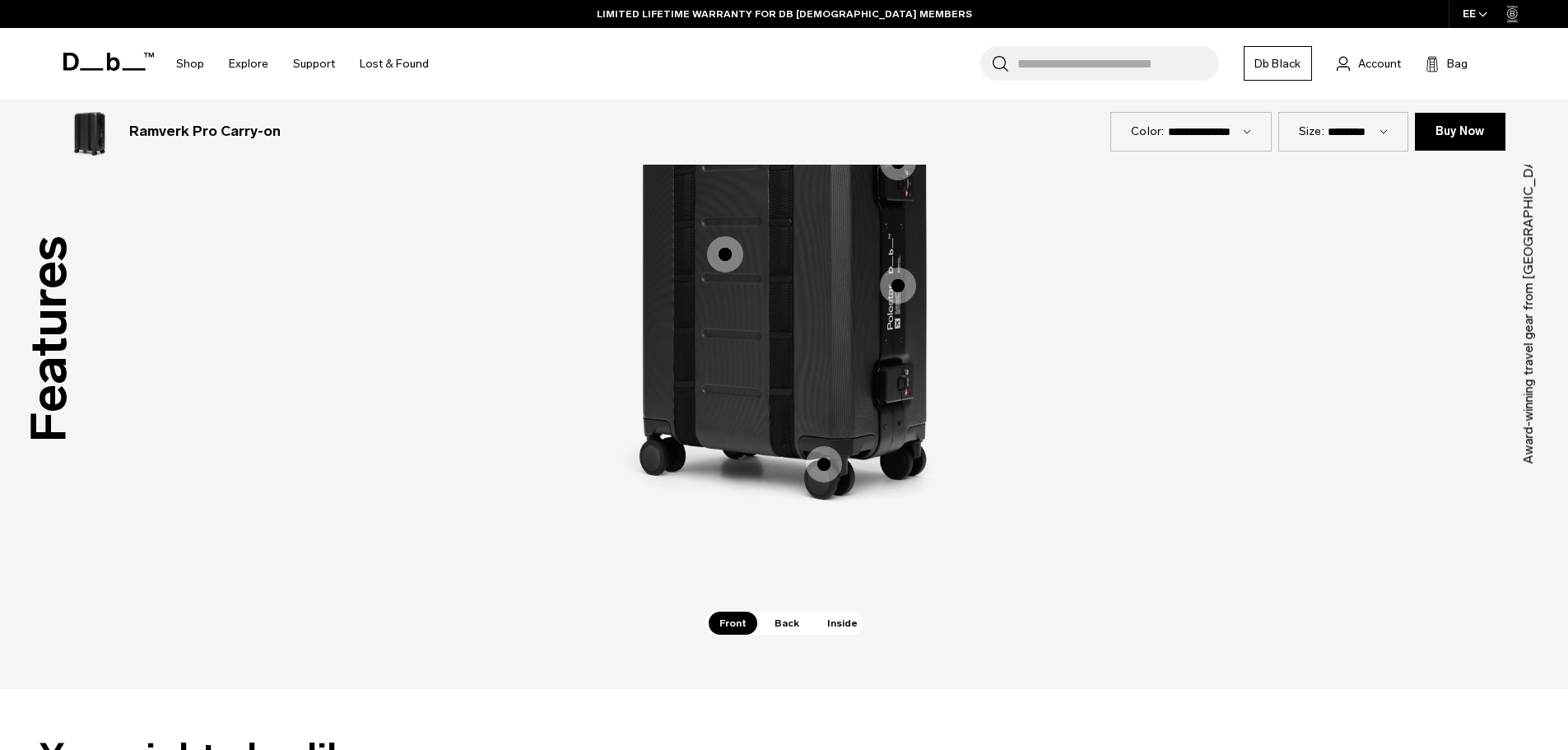
click at [837, 639] on div "Features Tap a hotspot to learn more Award-winning travel gear from Scandinavia…" at bounding box center [784, 301] width 1568 height 776
click at [840, 625] on span "Inside" at bounding box center [843, 624] width 52 height 23
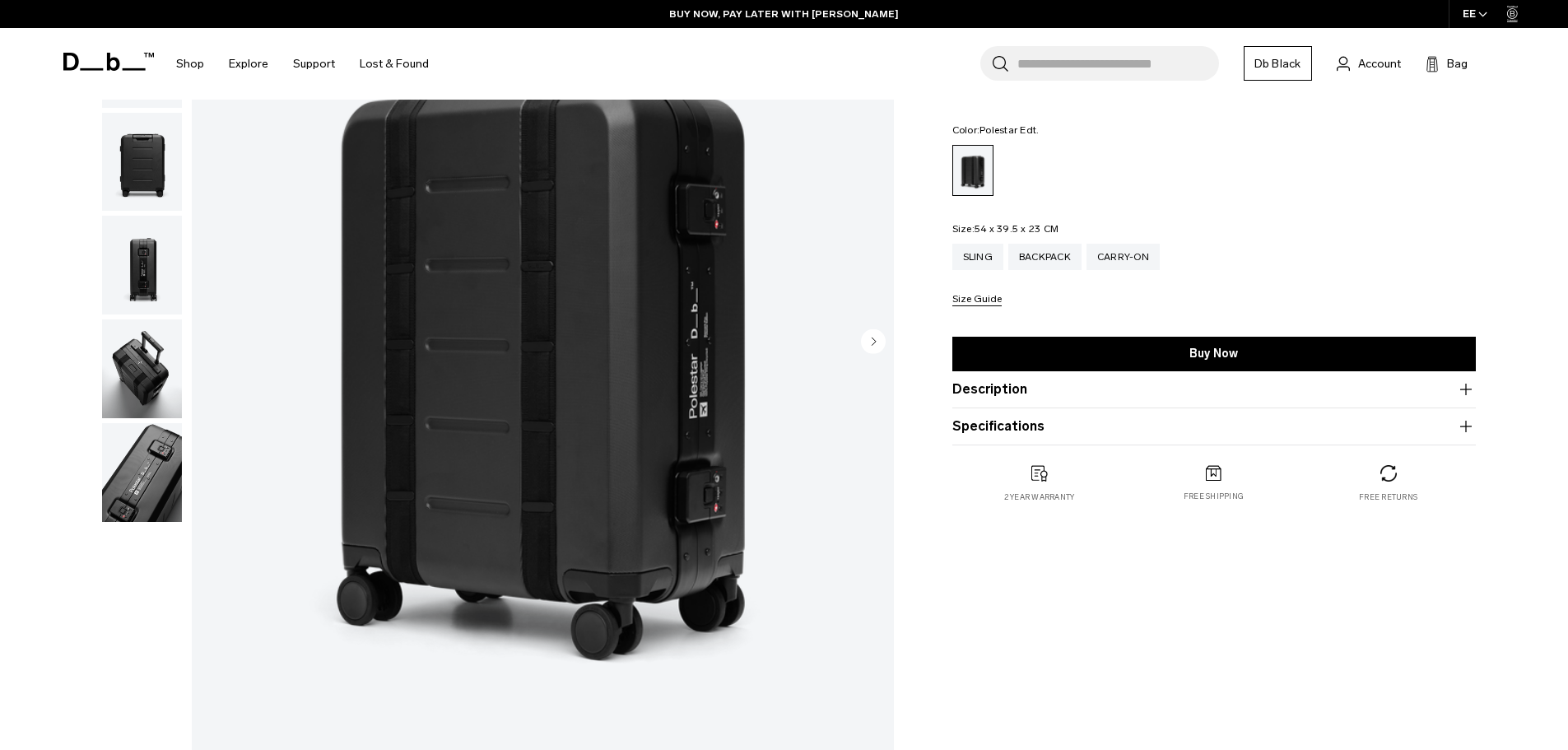
scroll to position [83, 0]
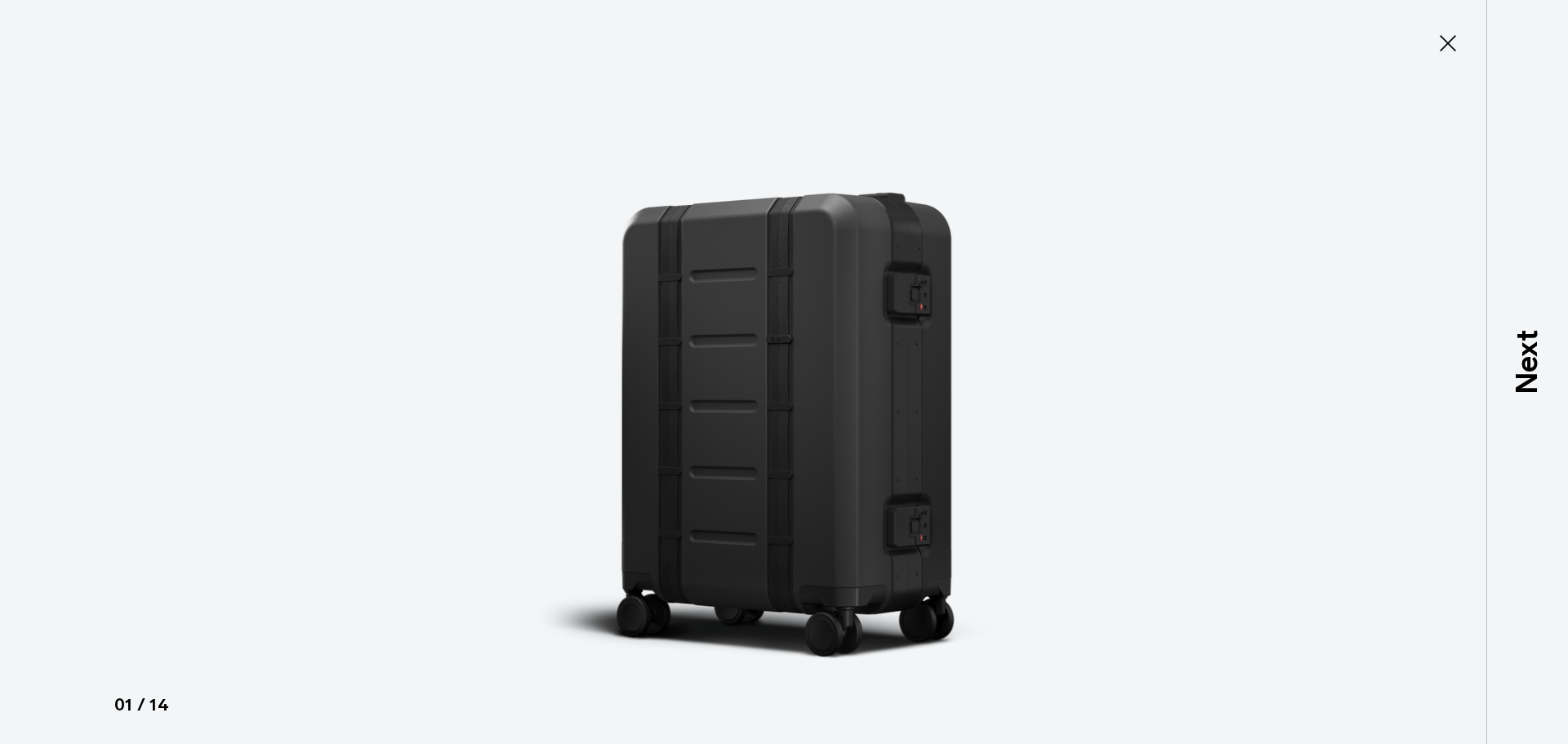
type button "Close"
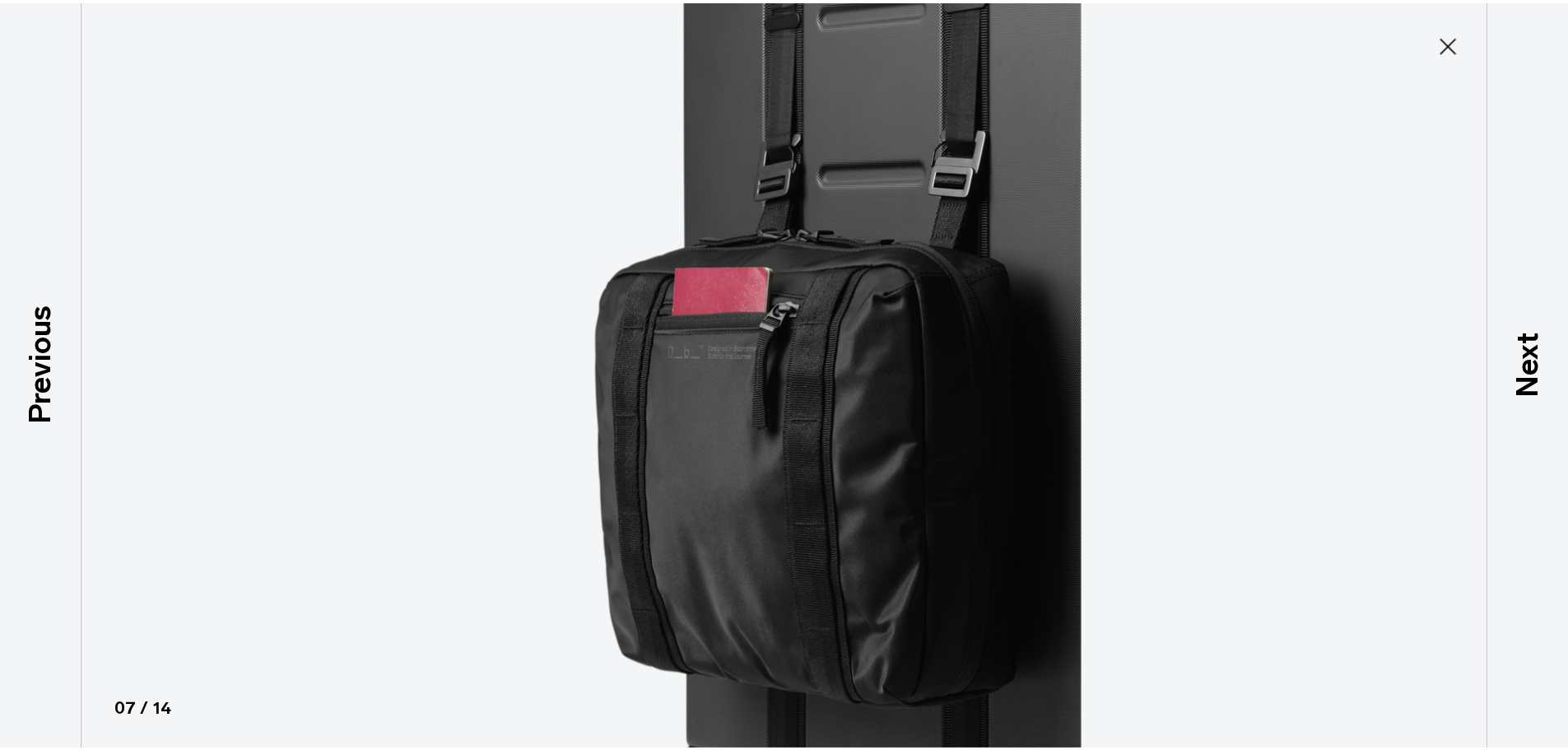
scroll to position [570, 0]
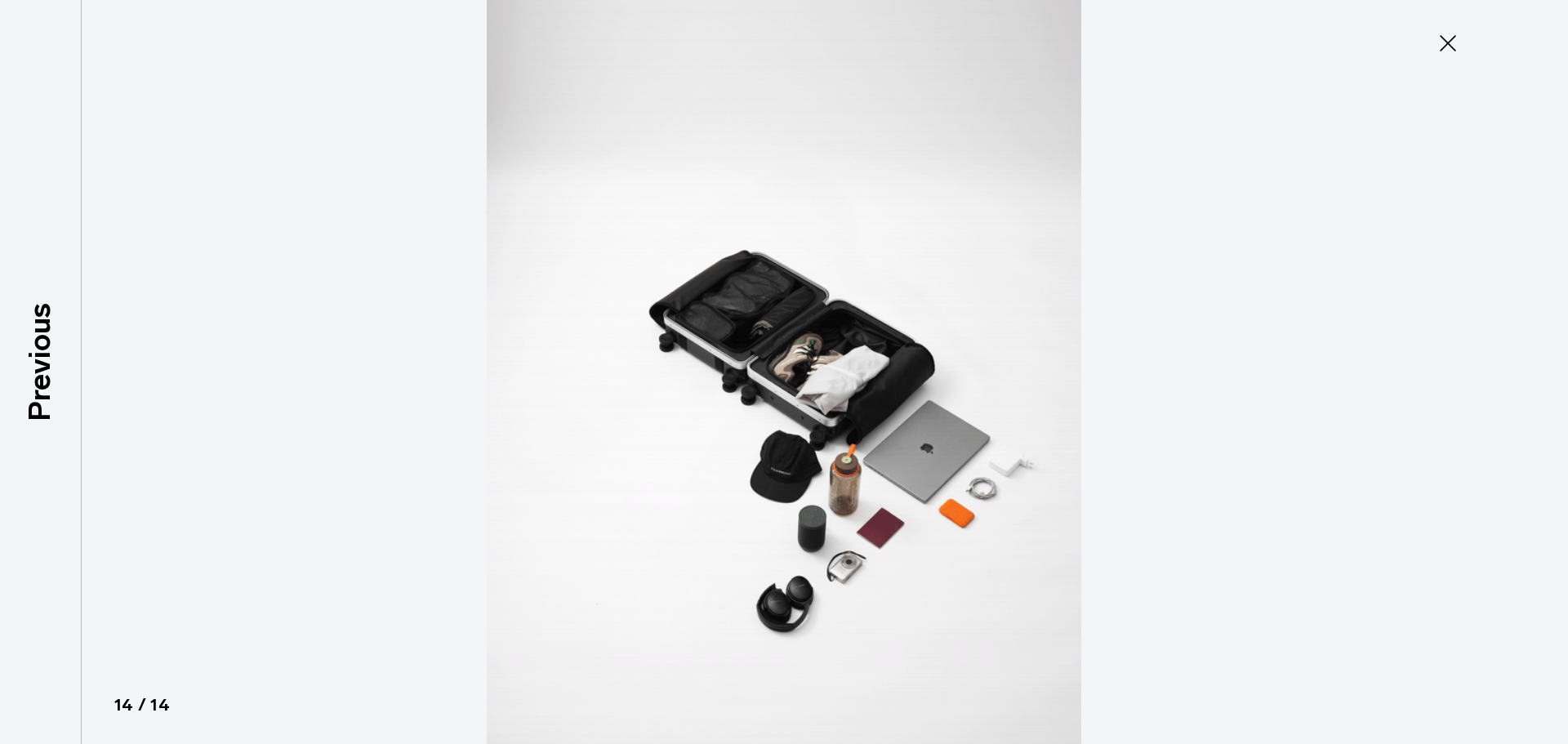
drag, startPoint x: 1461, startPoint y: 53, endPoint x: 1452, endPoint y: 50, distance: 9.5
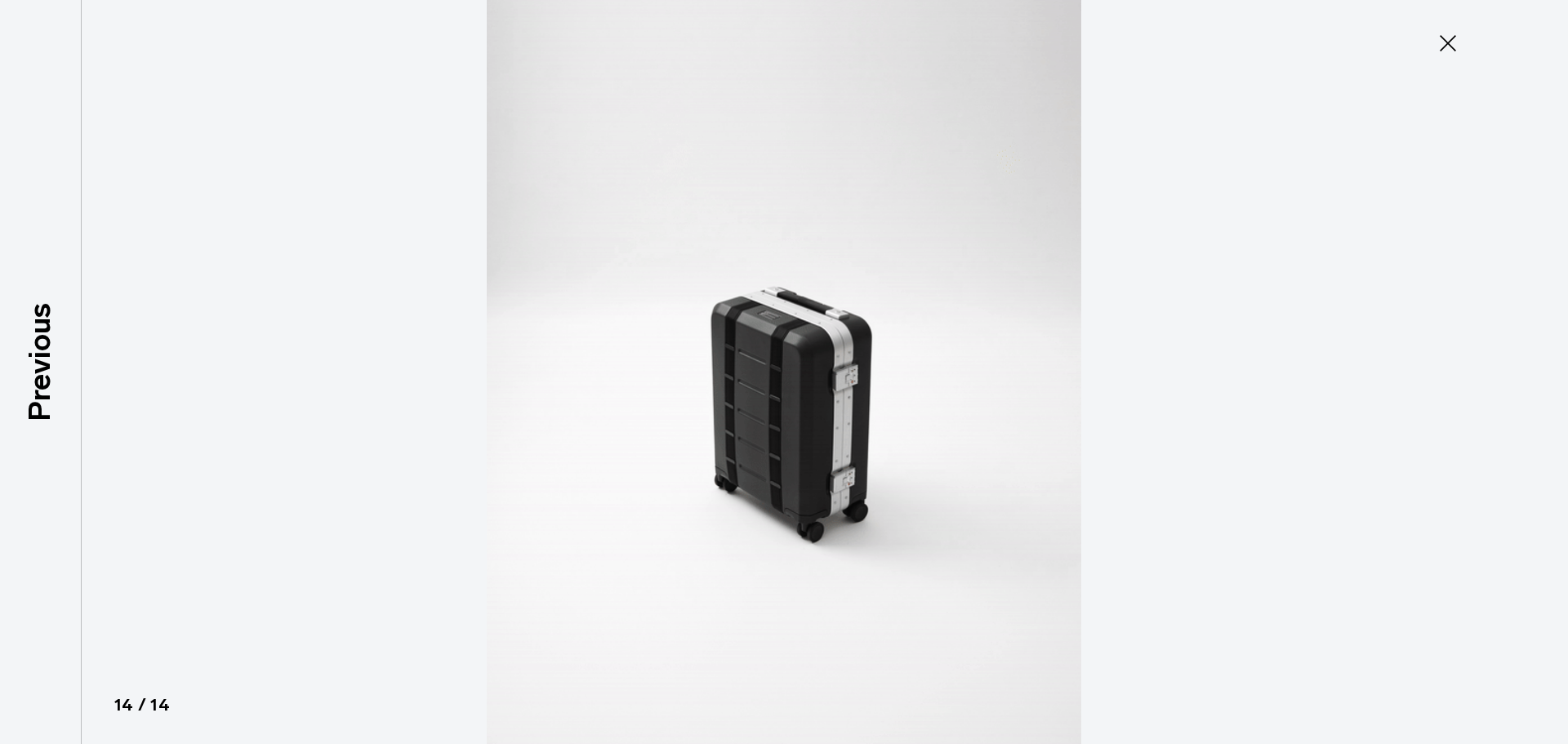
click at [1451, 50] on button "Close" at bounding box center [1448, 43] width 53 height 34
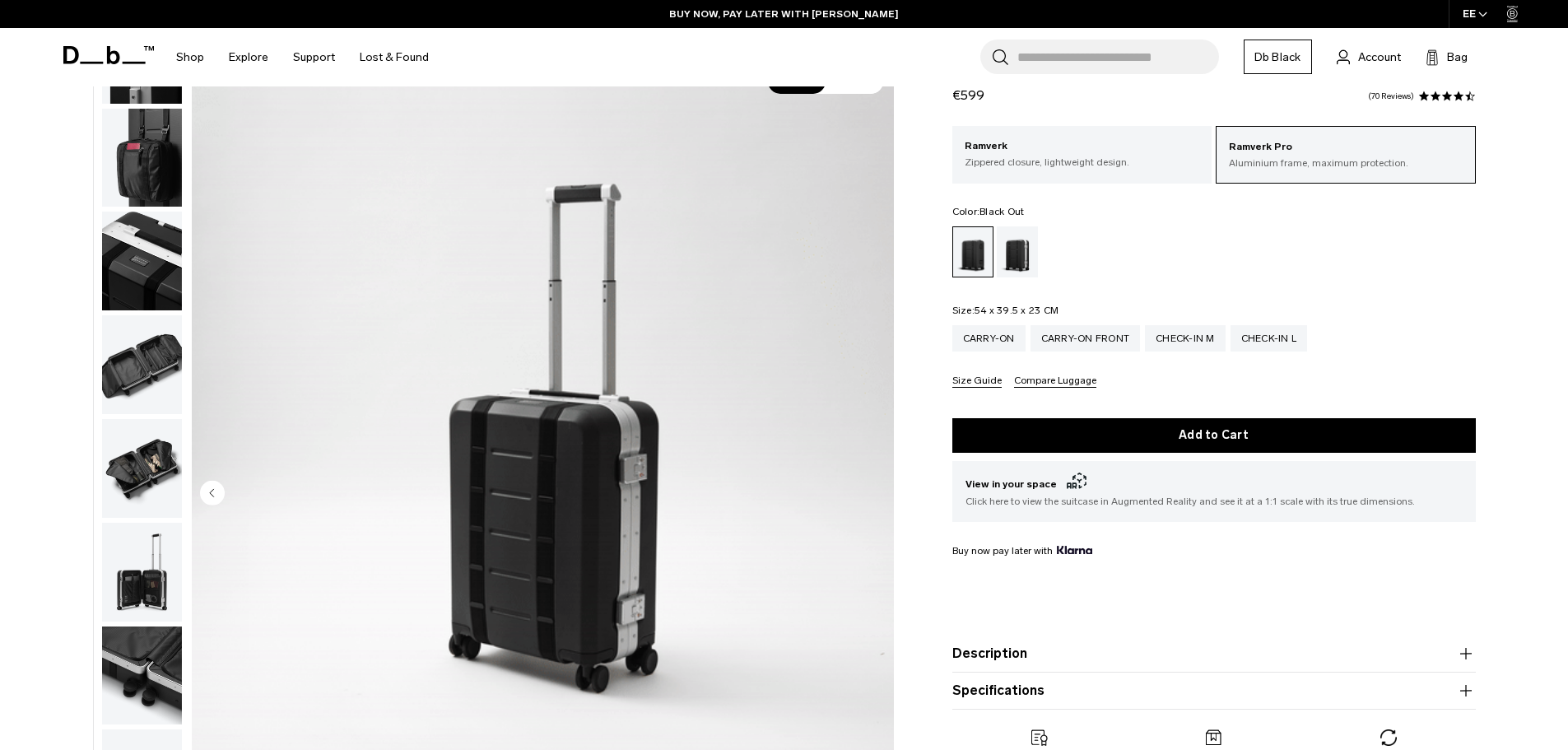
scroll to position [0, 0]
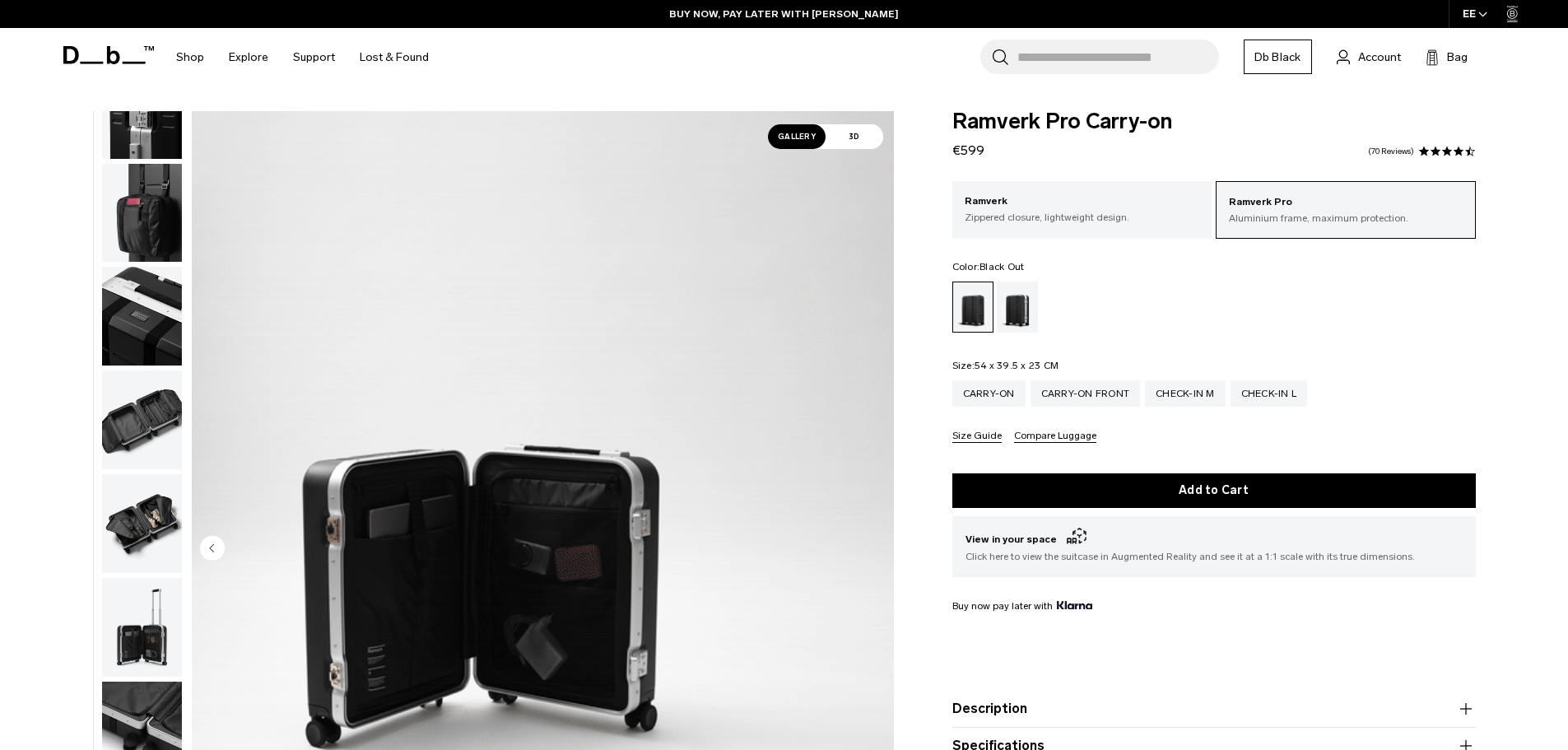
click at [982, 306] on div "Black Out" at bounding box center [973, 306] width 40 height 49
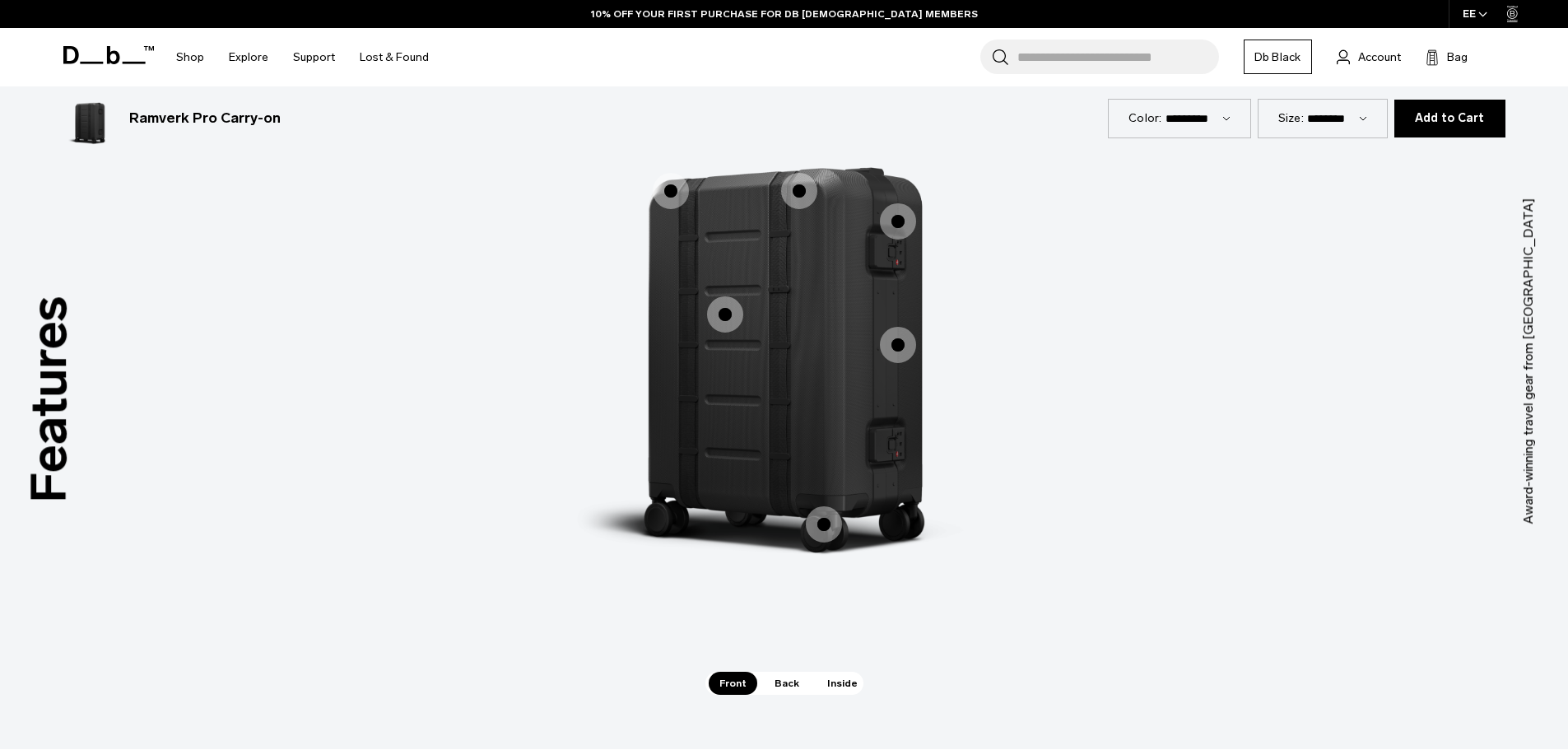
scroll to position [2389, 0]
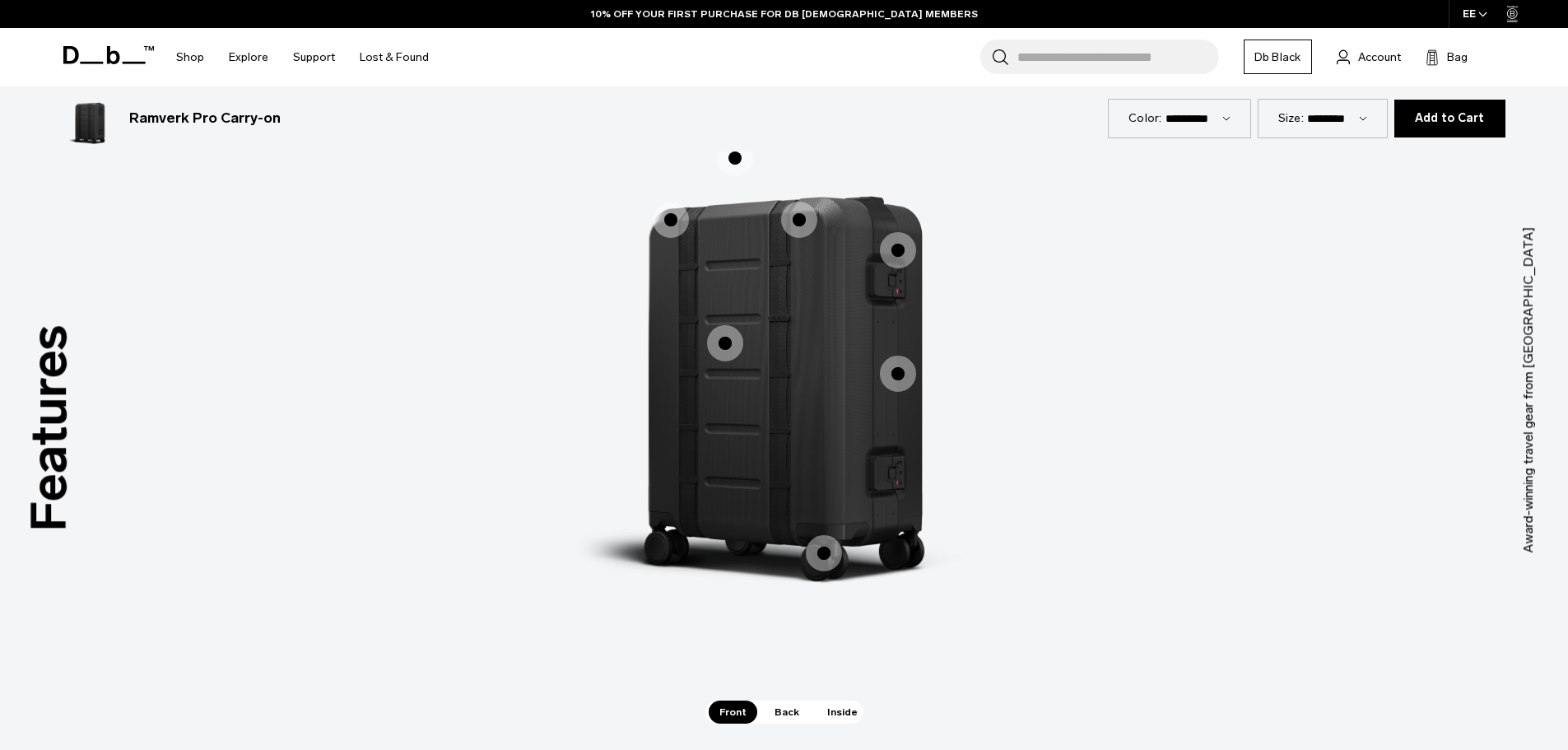
click at [828, 701] on div "Hook-Up System™ Hook-Up System™ 50mm Ultra-Silent 360 Hinomoto Wheels 50mm Ultr…" at bounding box center [784, 390] width 494 height 667
click at [830, 706] on span "Inside" at bounding box center [843, 712] width 52 height 23
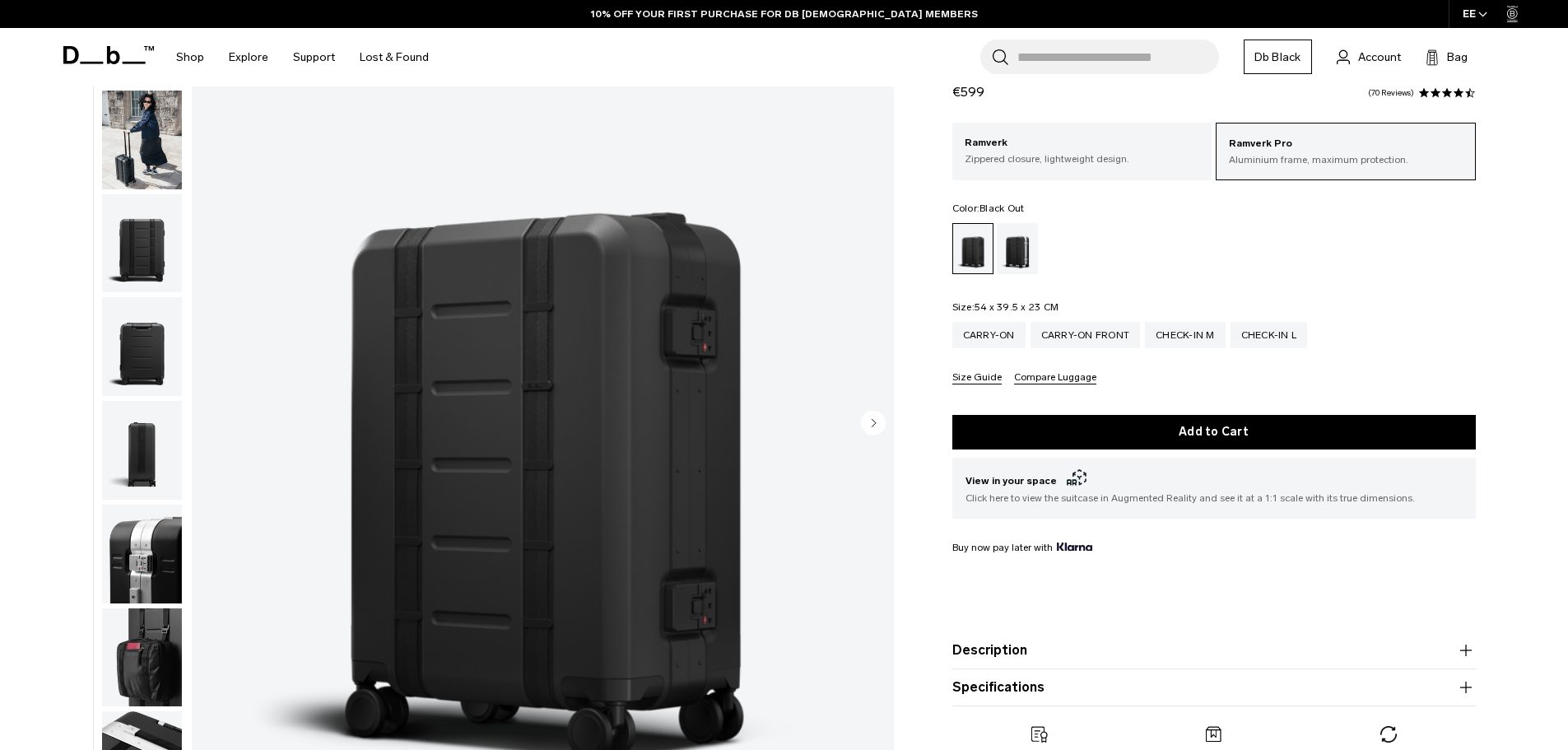
scroll to position [0, 0]
